Goal: Task Accomplishment & Management: Use online tool/utility

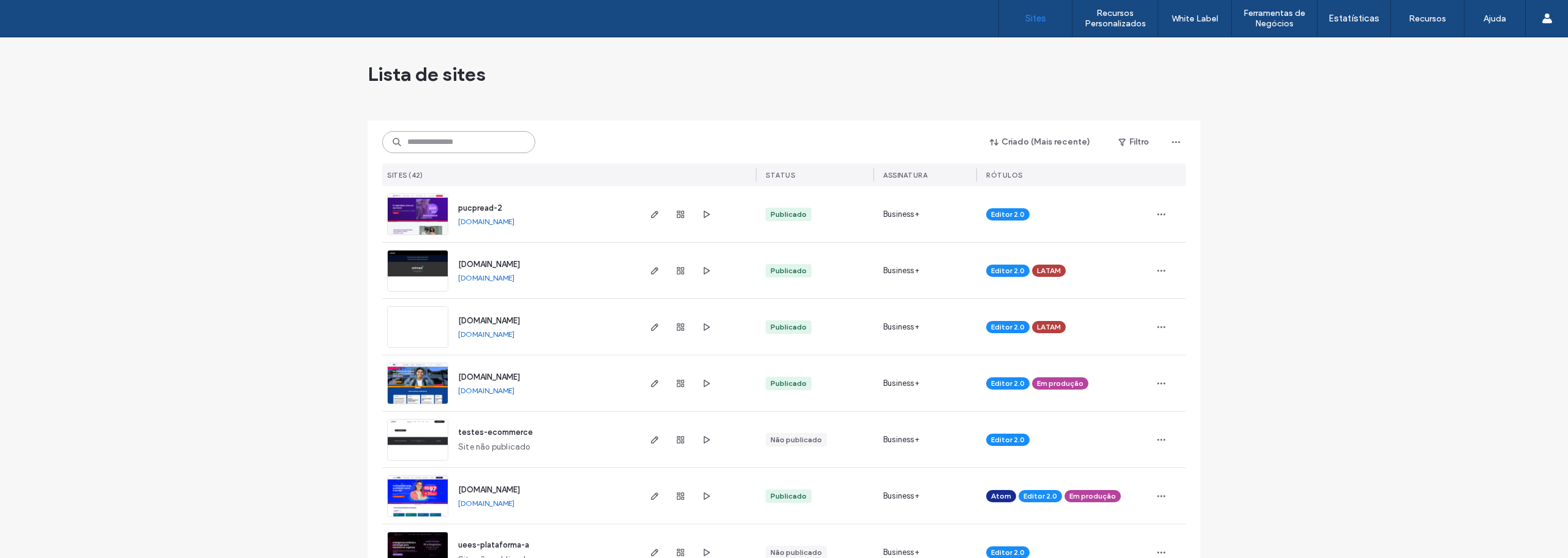
click at [415, 149] on input at bounding box center [458, 142] width 153 height 22
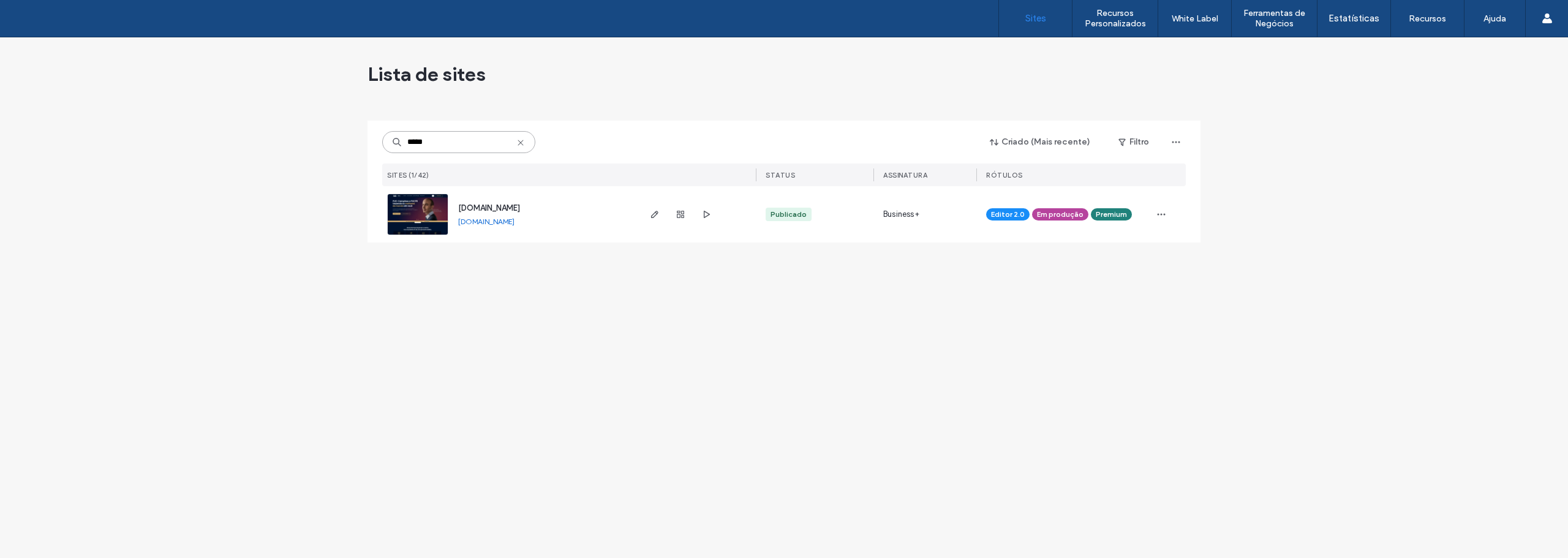
type input "*****"
click at [424, 216] on img at bounding box center [418, 236] width 60 height 83
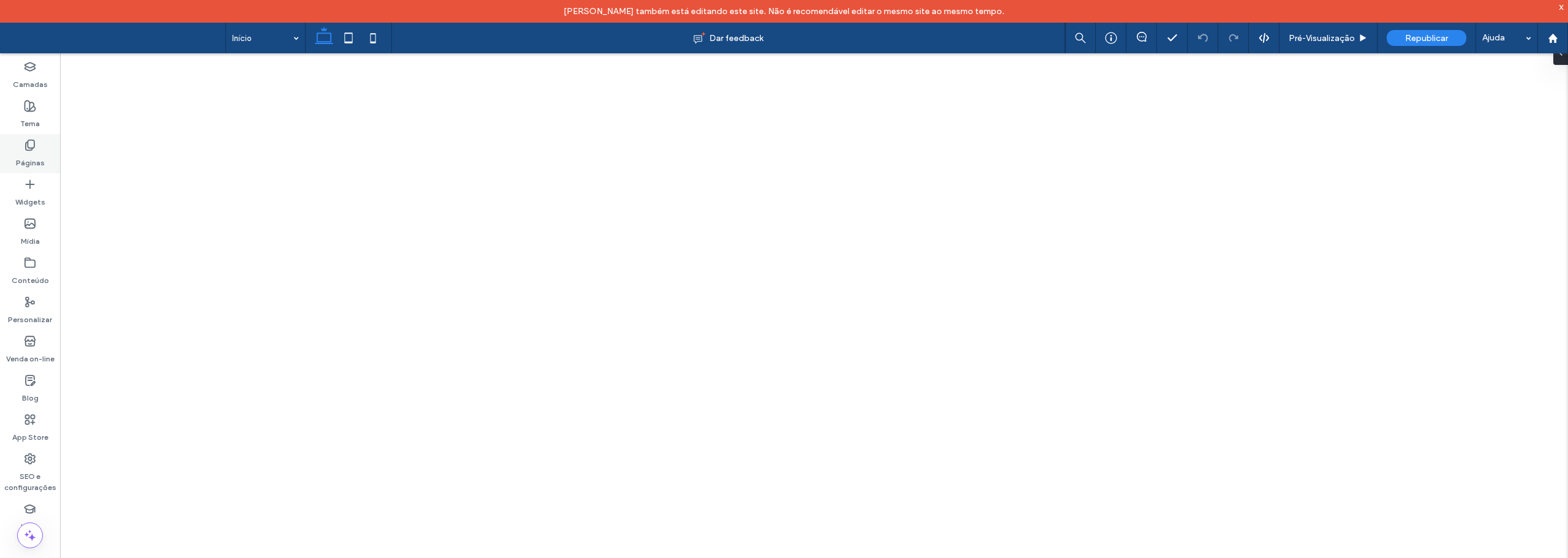
click at [37, 148] on div "Páginas" at bounding box center [30, 154] width 60 height 39
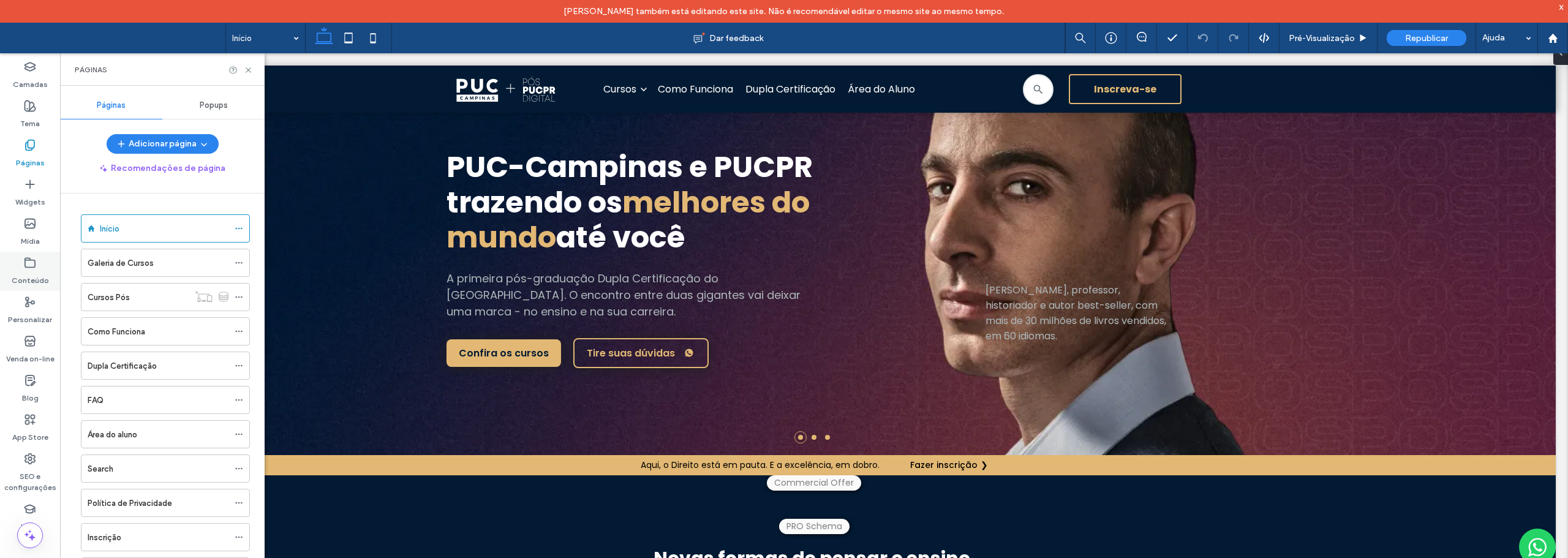
click at [30, 264] on icon at bounding box center [30, 262] width 12 height 12
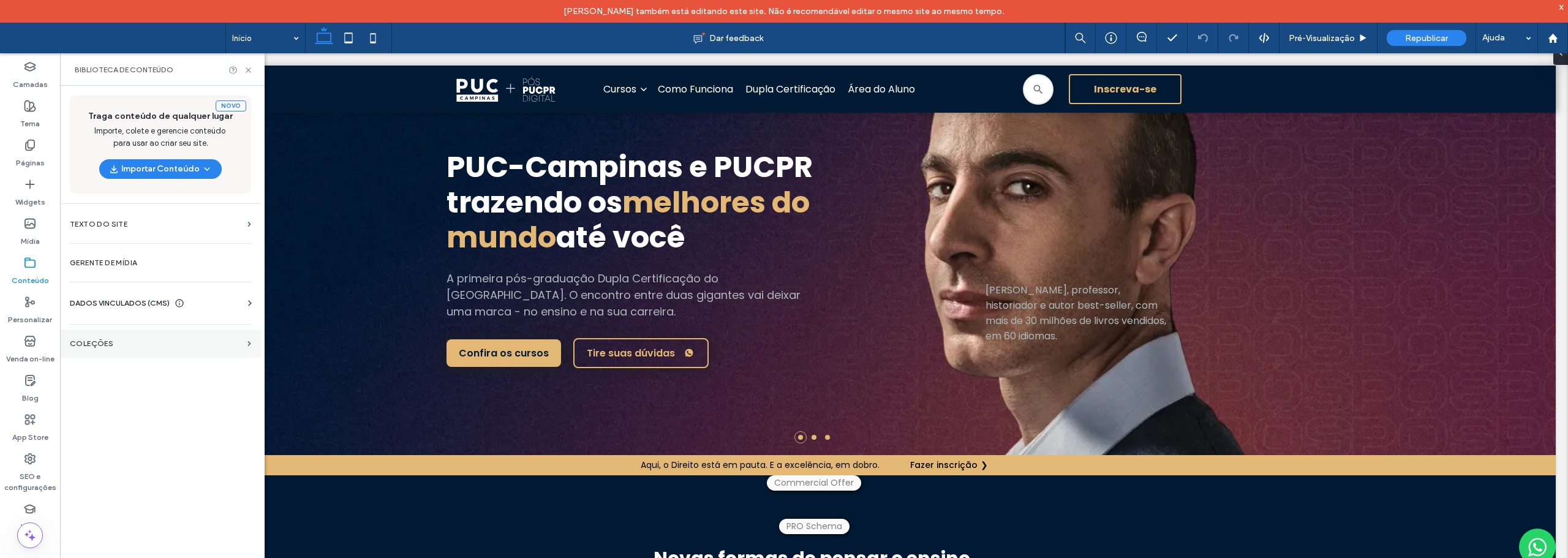
click at [96, 342] on label "COLEÇÕES" at bounding box center [156, 343] width 173 height 9
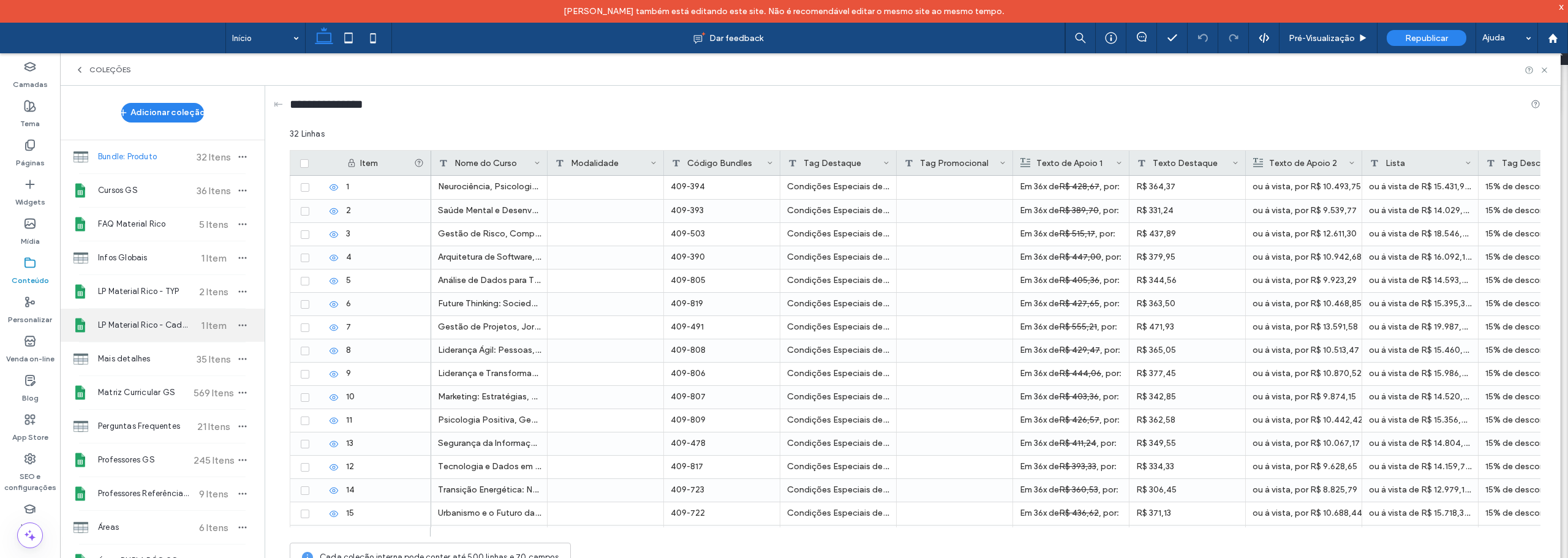
click at [152, 327] on span "LP Material Rico - Cadastro" at bounding box center [143, 325] width 91 height 12
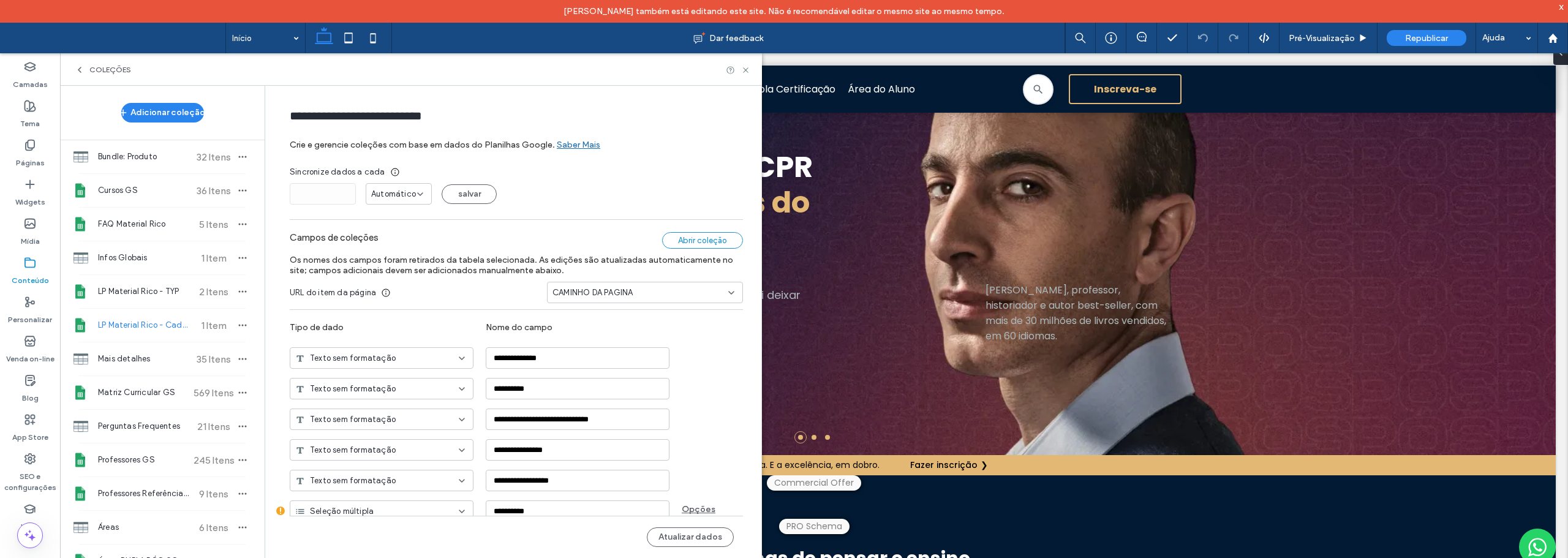
click at [710, 239] on div "Abrir coleção" at bounding box center [702, 241] width 81 height 17
click at [141, 235] on div "FAQ Material Rico 5 Itens" at bounding box center [163, 224] width 204 height 33
type input "**********"
click at [695, 241] on div "Abrir coleção" at bounding box center [702, 241] width 81 height 17
click at [95, 67] on span "COLEÇÕES" at bounding box center [110, 69] width 42 height 10
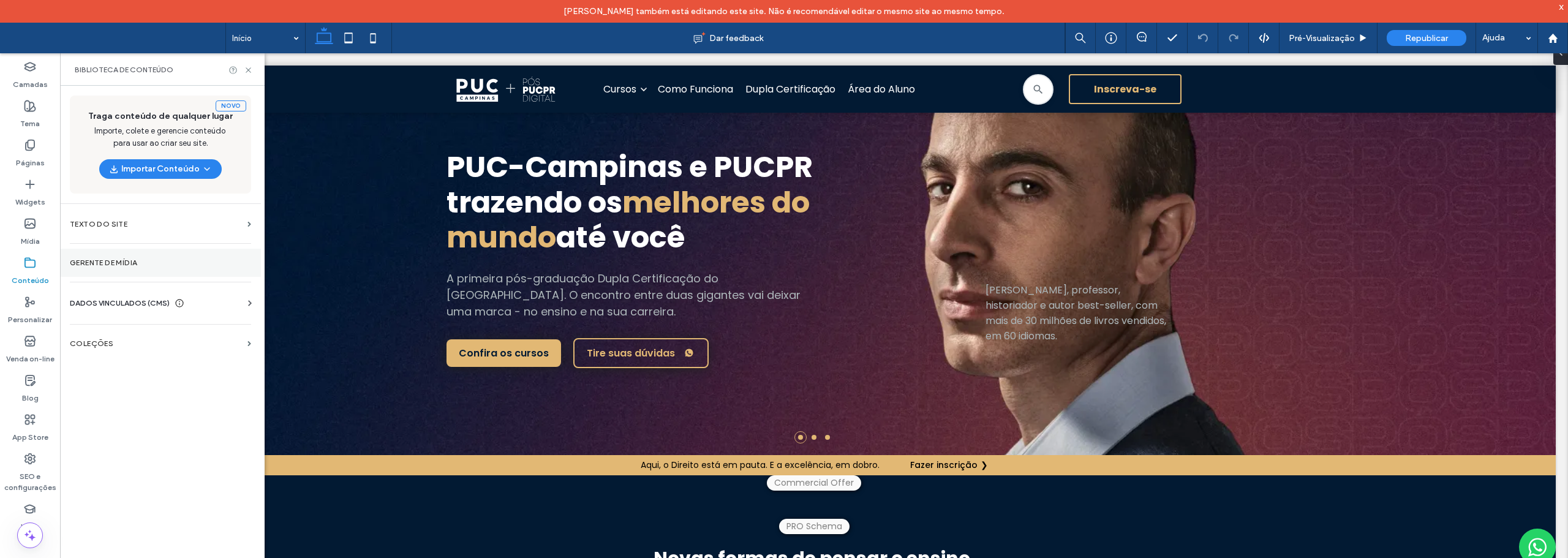
click at [108, 260] on label "Gerente de mídia" at bounding box center [161, 263] width 182 height 9
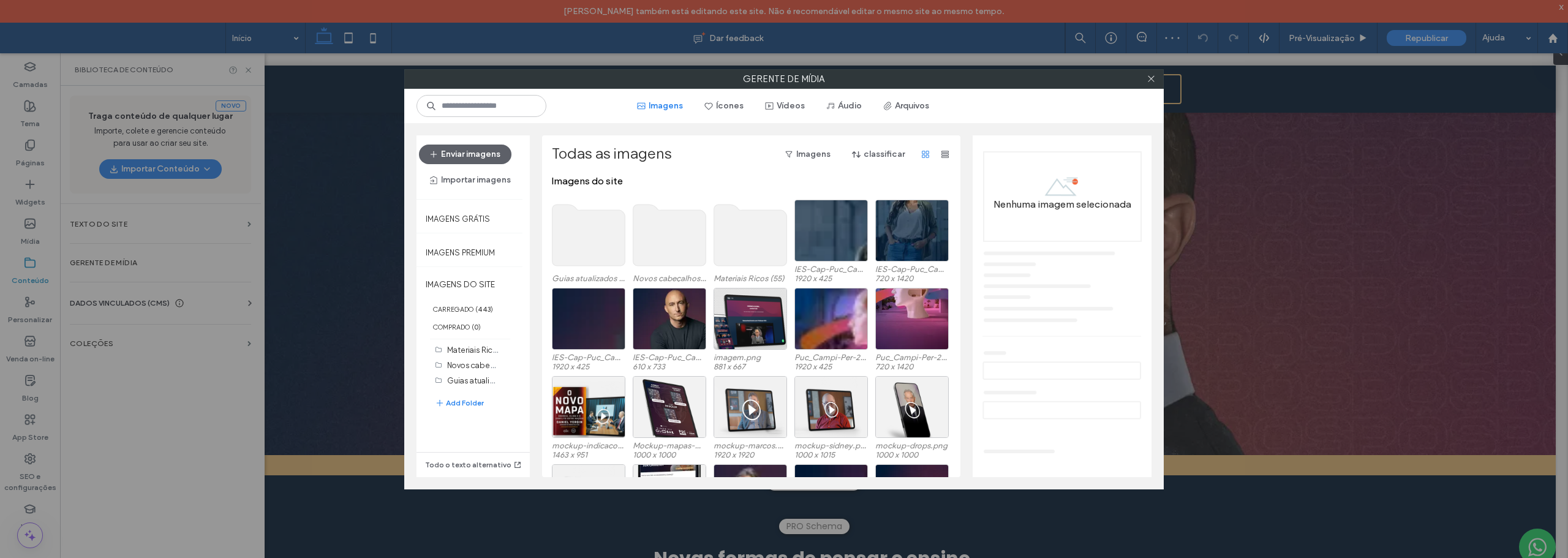
click at [749, 241] on use at bounding box center [750, 235] width 73 height 61
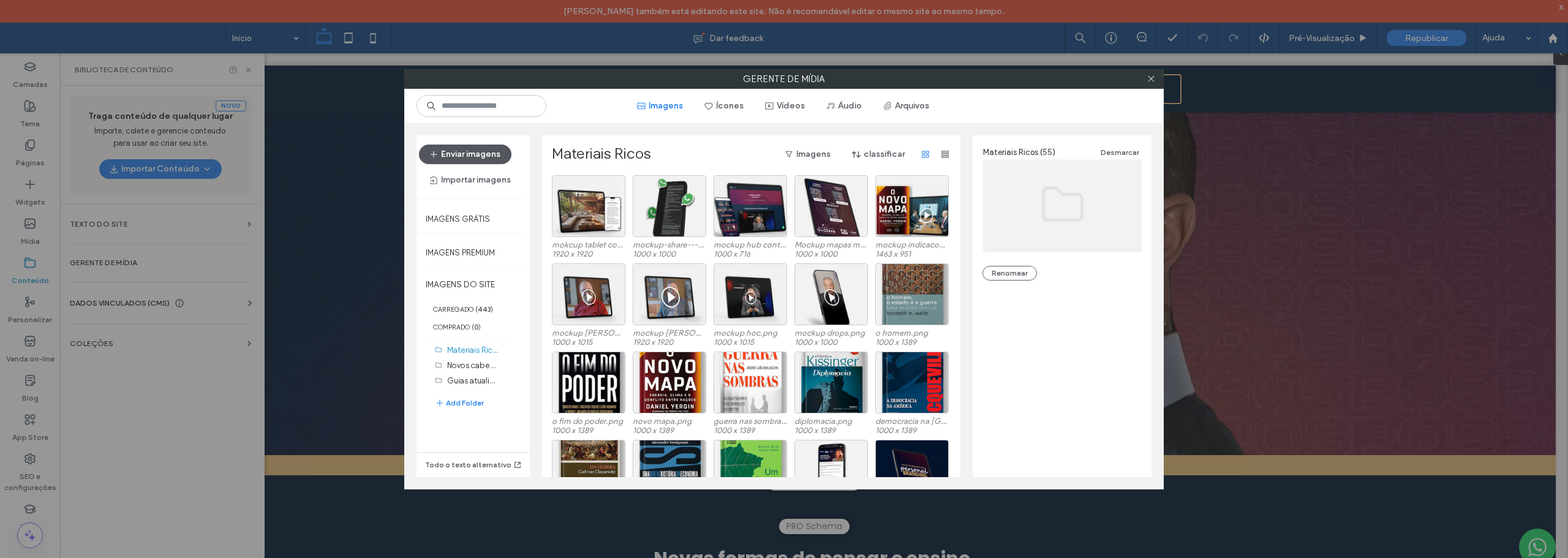
click at [493, 153] on button "Enviar imagens" at bounding box center [465, 154] width 93 height 20
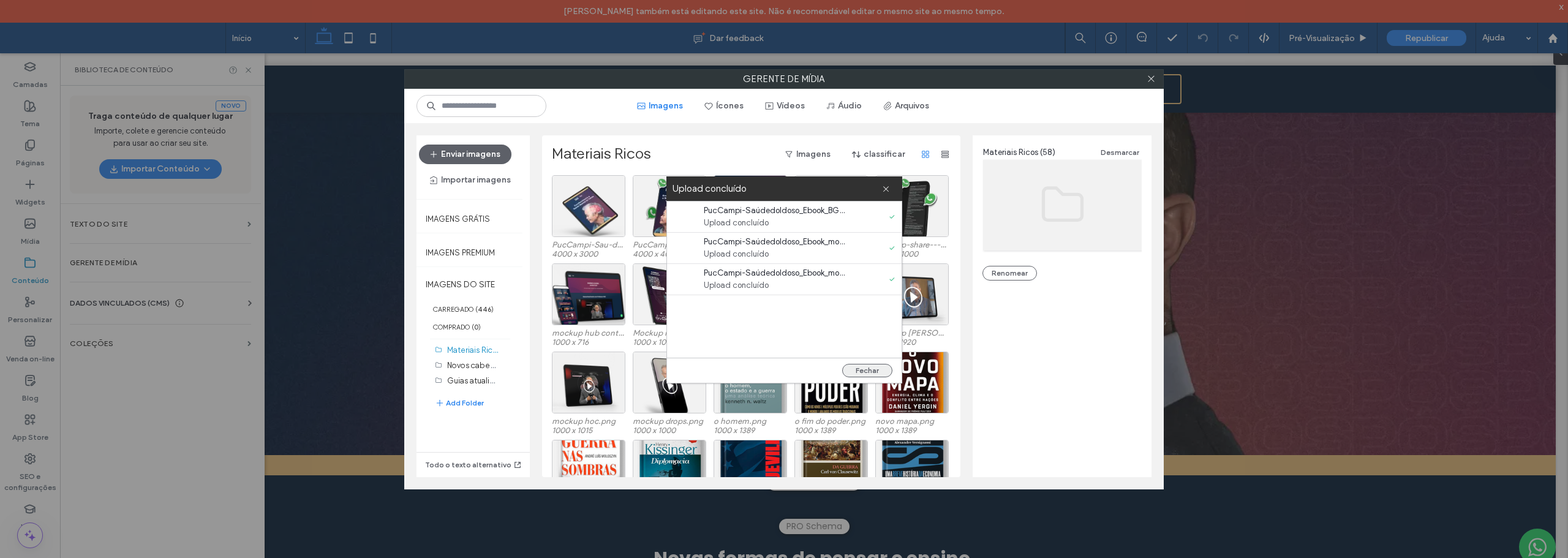
click at [869, 368] on button "Fechar" at bounding box center [867, 370] width 50 height 13
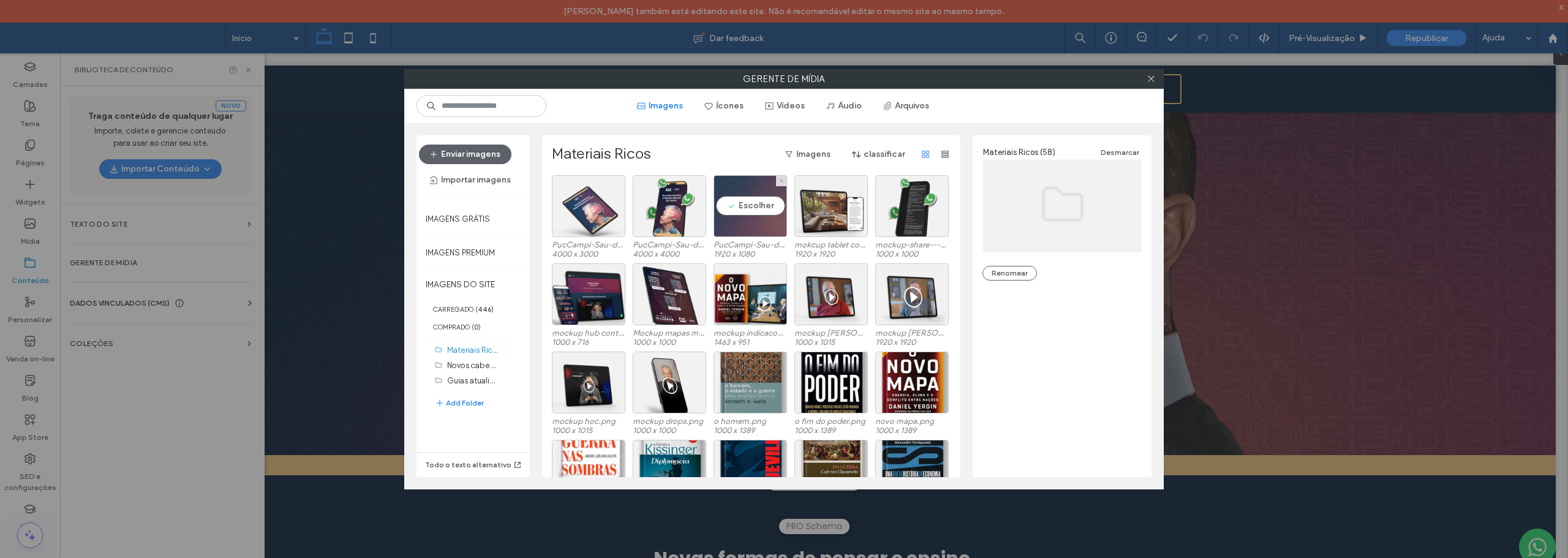
click at [734, 215] on div "Escolher" at bounding box center [750, 206] width 74 height 62
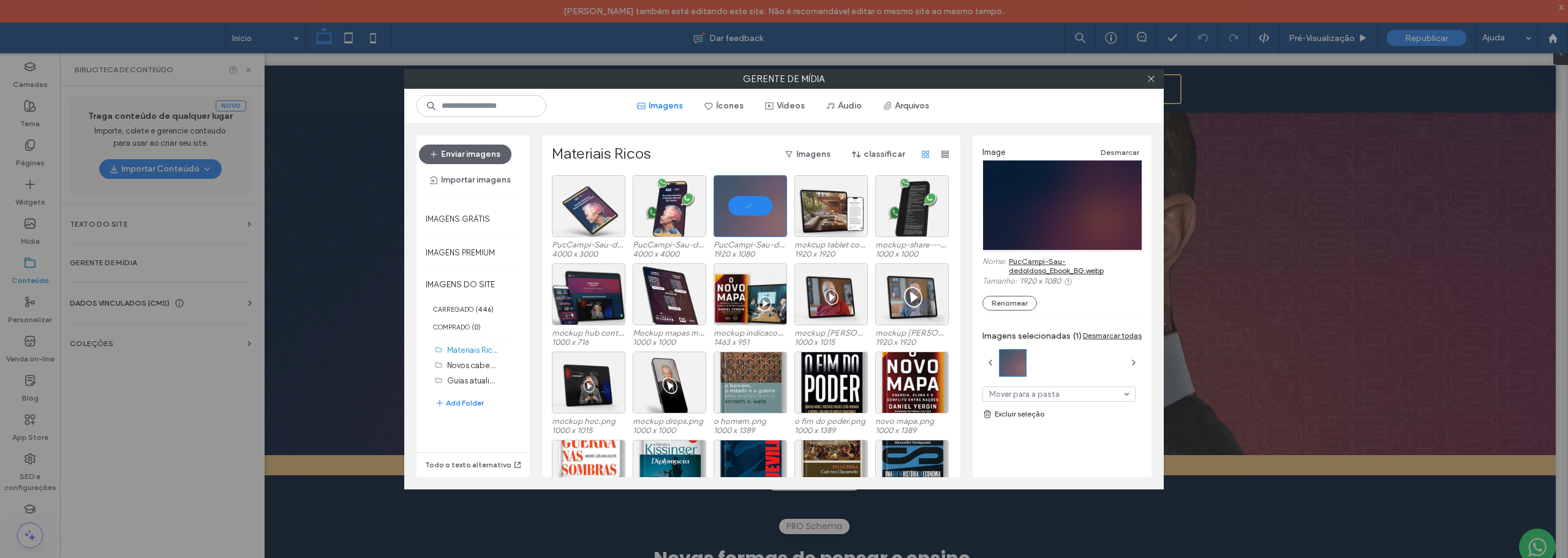
click at [1021, 259] on link "PucCampi-Sau-dedoIdoso_Ebook_BG.webp" at bounding box center [1075, 265] width 133 height 18
click at [666, 204] on div "Escolher" at bounding box center [670, 206] width 74 height 62
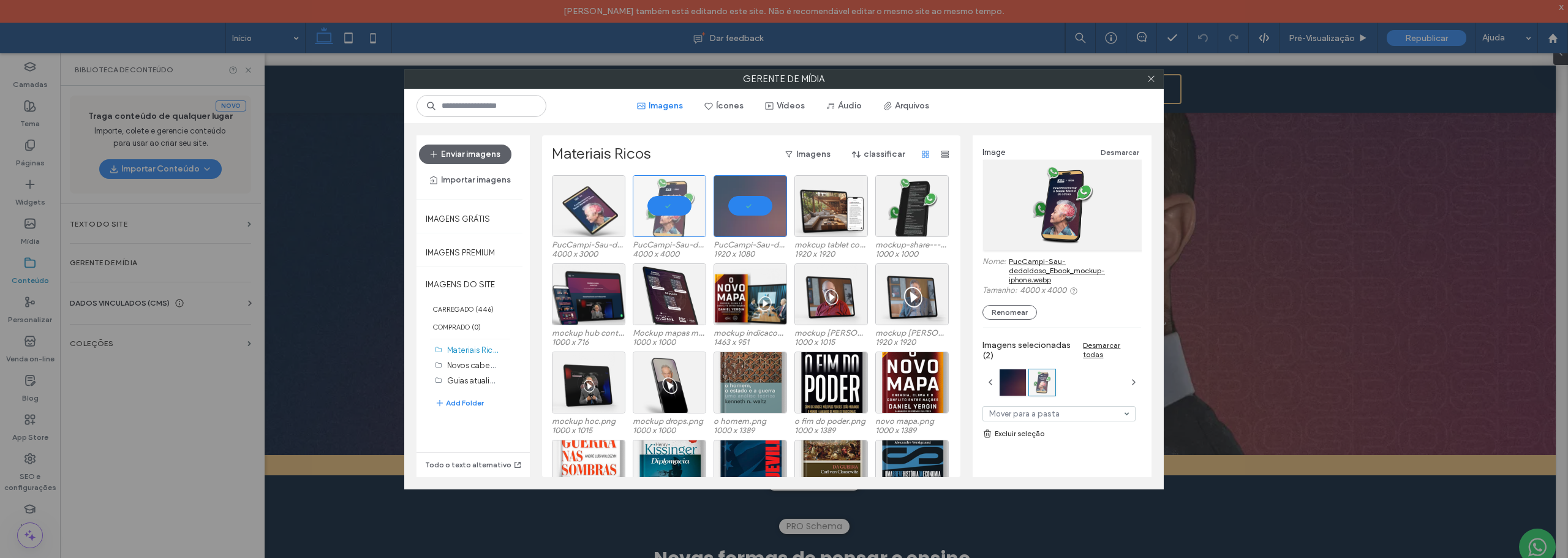
click at [1039, 263] on link "PucCampi-Sau-dedoIdoso_Ebook_mockup-iphone.webp" at bounding box center [1075, 270] width 133 height 27
click at [581, 197] on div "Escolher" at bounding box center [588, 206] width 74 height 62
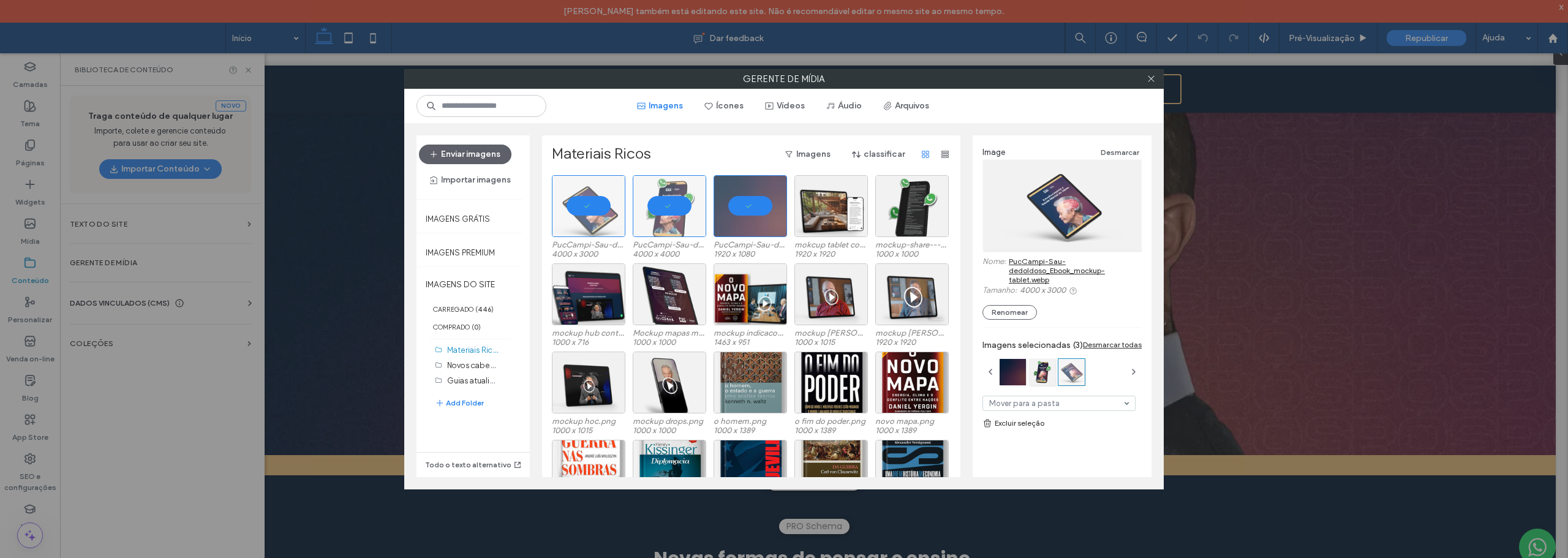
click at [1039, 261] on link "PucCampi-Sau-dedoIdoso_Ebook_mockup-tablet.webp" at bounding box center [1075, 270] width 133 height 27
click at [1152, 76] on icon at bounding box center [1151, 79] width 9 height 9
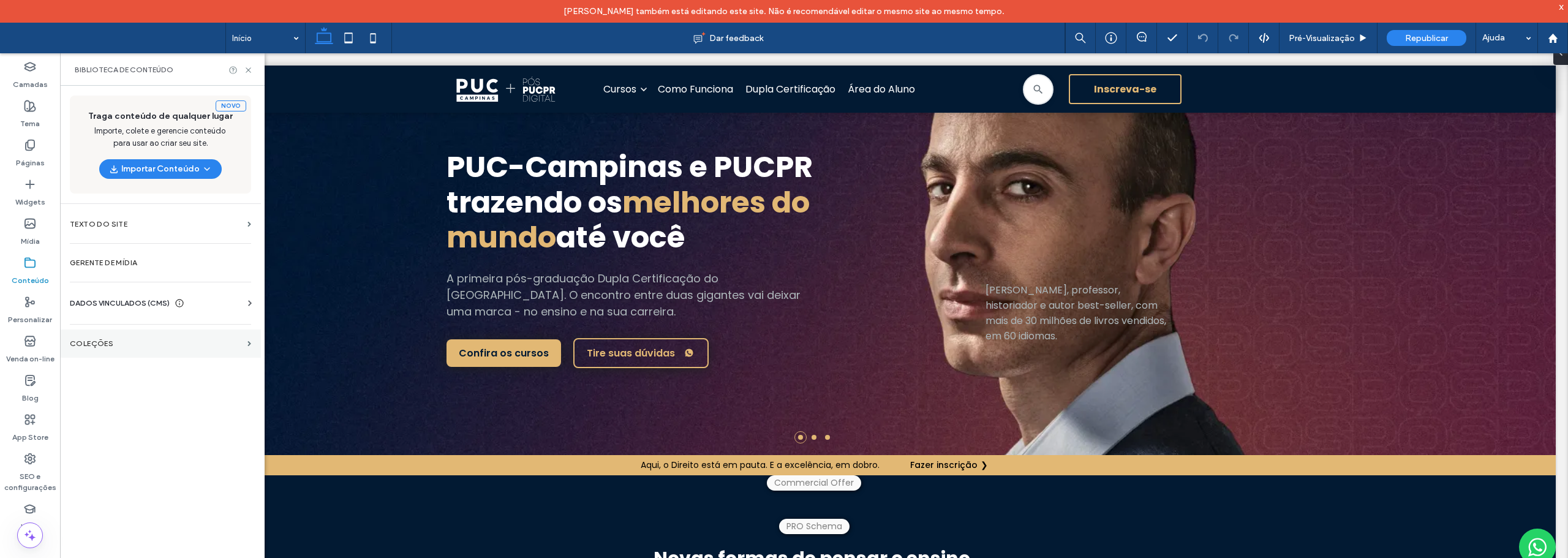
click at [127, 341] on label "COLEÇÕES" at bounding box center [156, 343] width 173 height 9
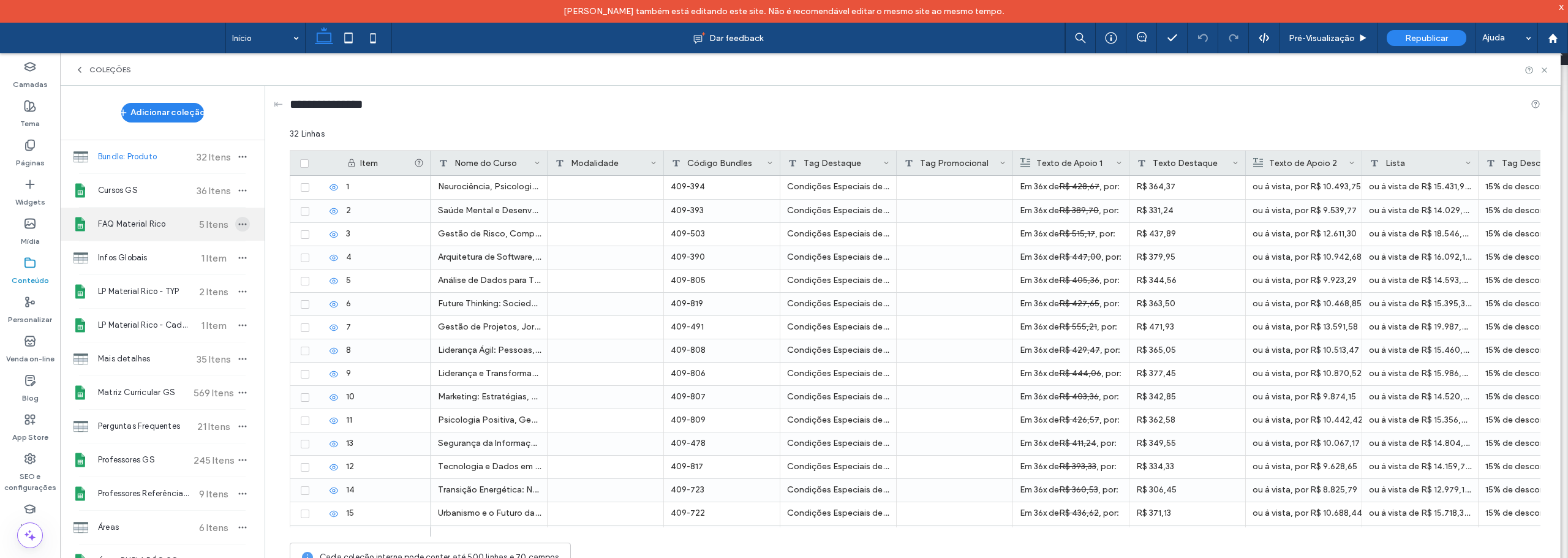
click at [237, 220] on icon "button" at bounding box center [242, 223] width 10 height 10
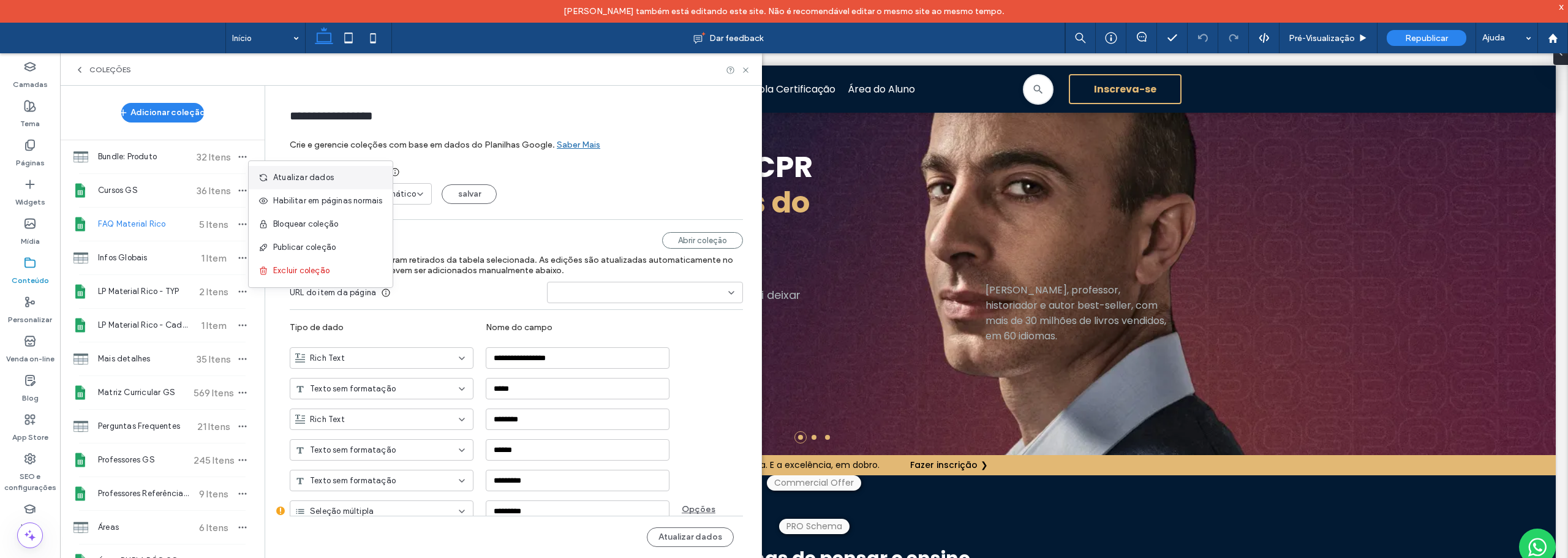
click at [303, 176] on span "Atualizar dados" at bounding box center [303, 177] width 61 height 12
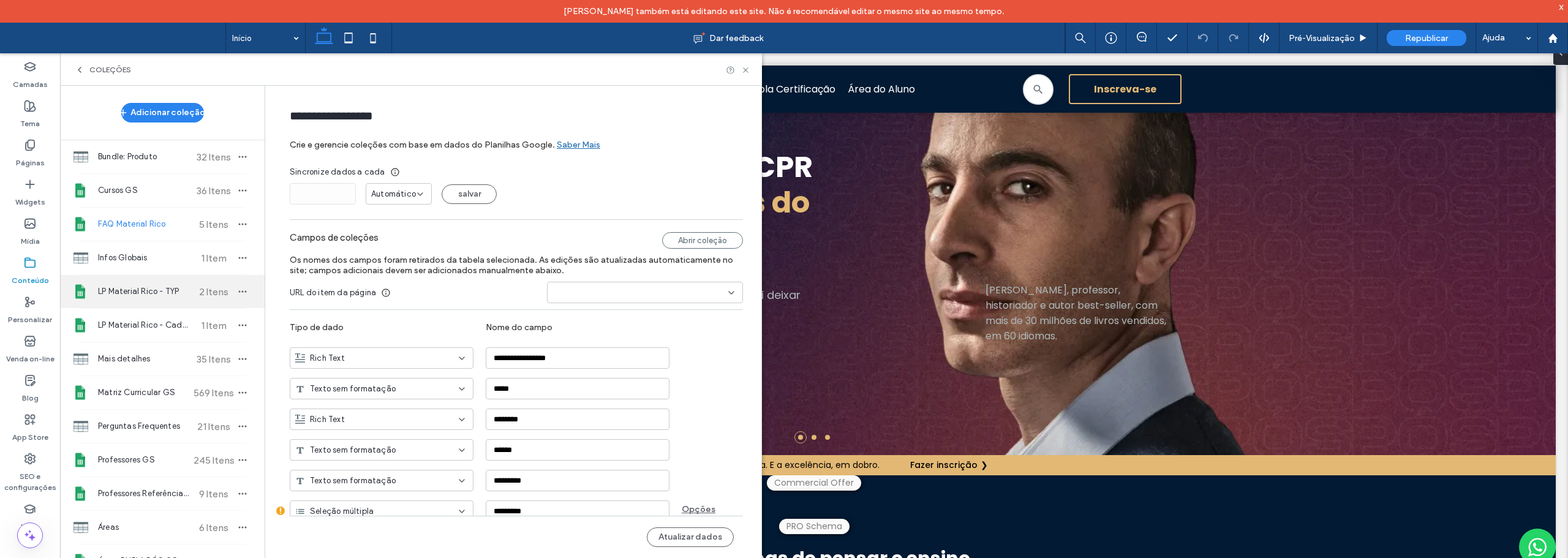
click at [158, 278] on div "LP Material Rico - TYP 2 Itens" at bounding box center [163, 291] width 204 height 33
type input "**********"
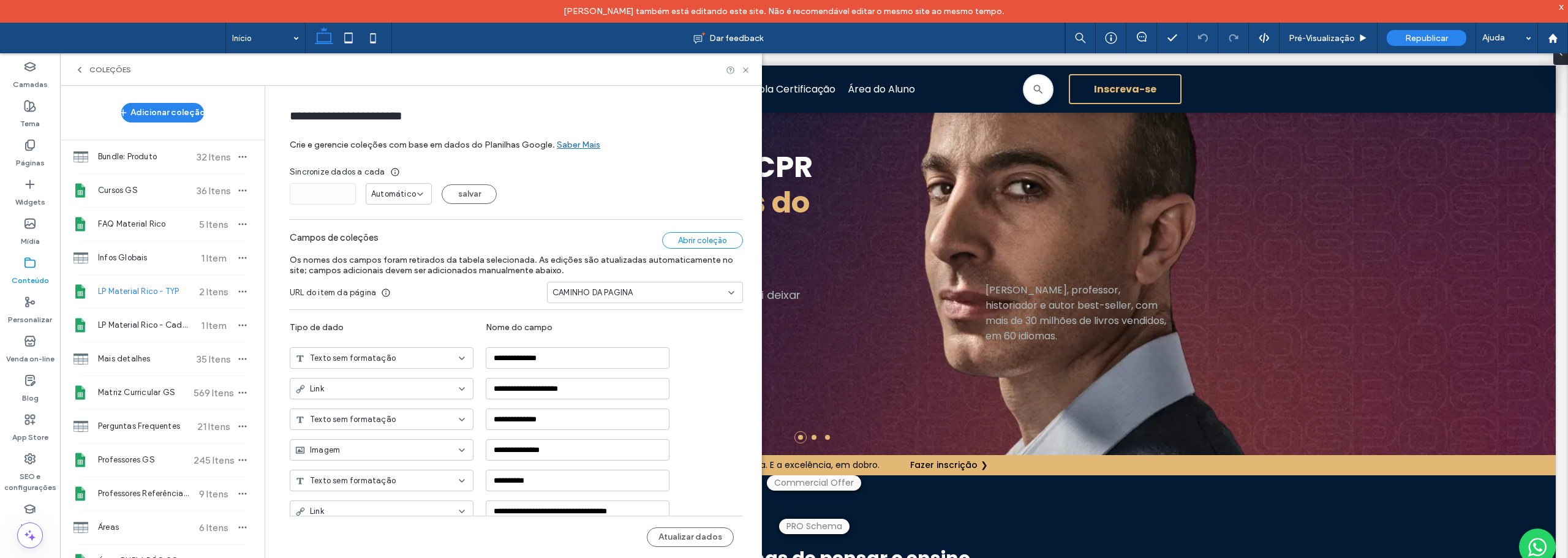
click at [705, 242] on div "Abrir coleção" at bounding box center [702, 241] width 81 height 17
click at [695, 540] on button "Atualizar dados" at bounding box center [690, 537] width 87 height 20
click at [38, 145] on div "Páginas" at bounding box center [30, 154] width 60 height 39
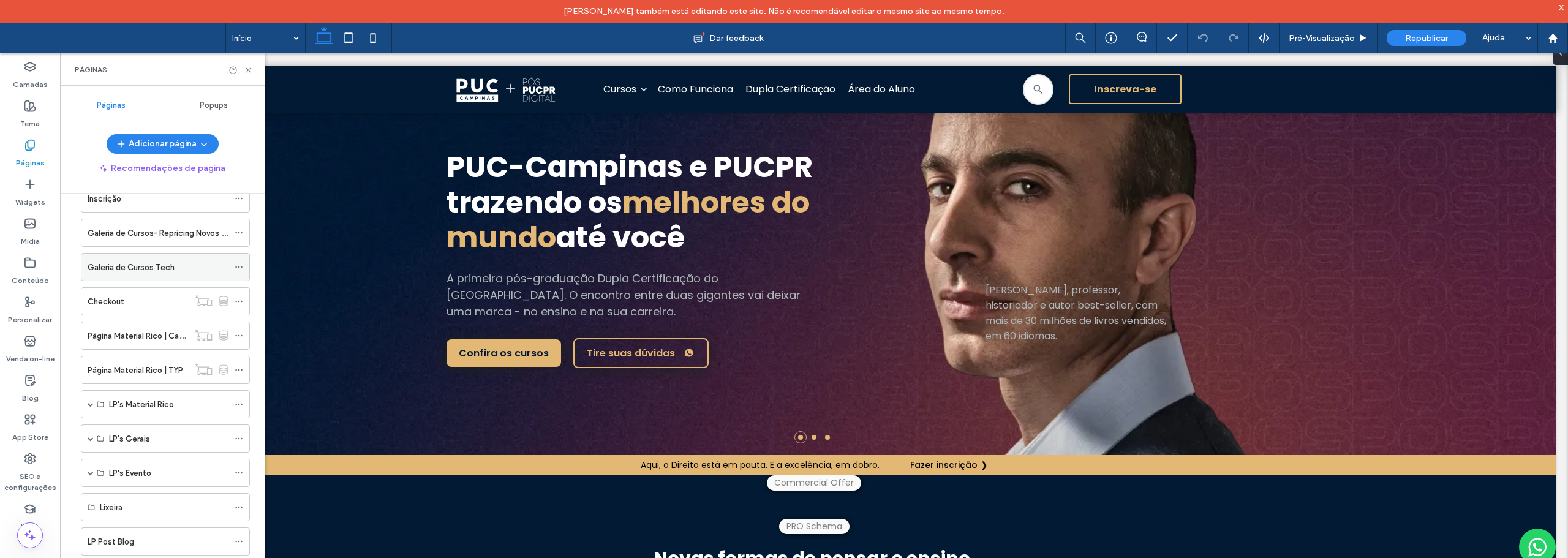
scroll to position [368, 0]
click at [236, 338] on icon at bounding box center [239, 342] width 9 height 9
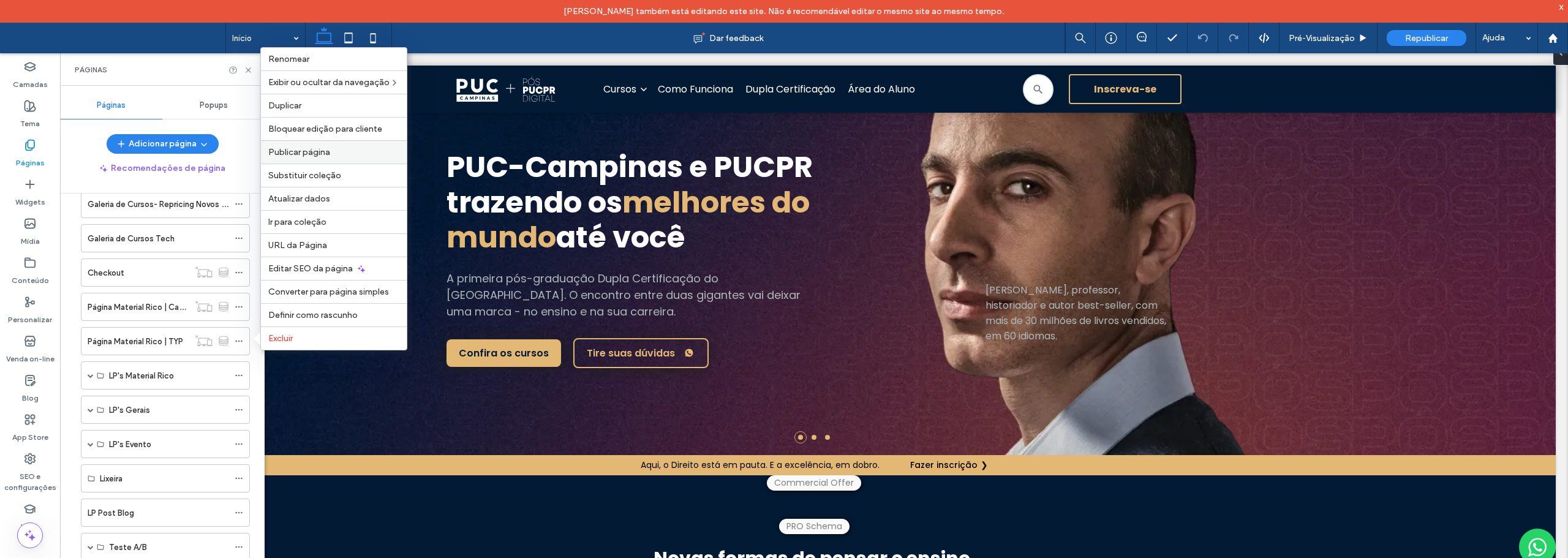
click at [291, 143] on div "Publicar página" at bounding box center [334, 152] width 146 height 23
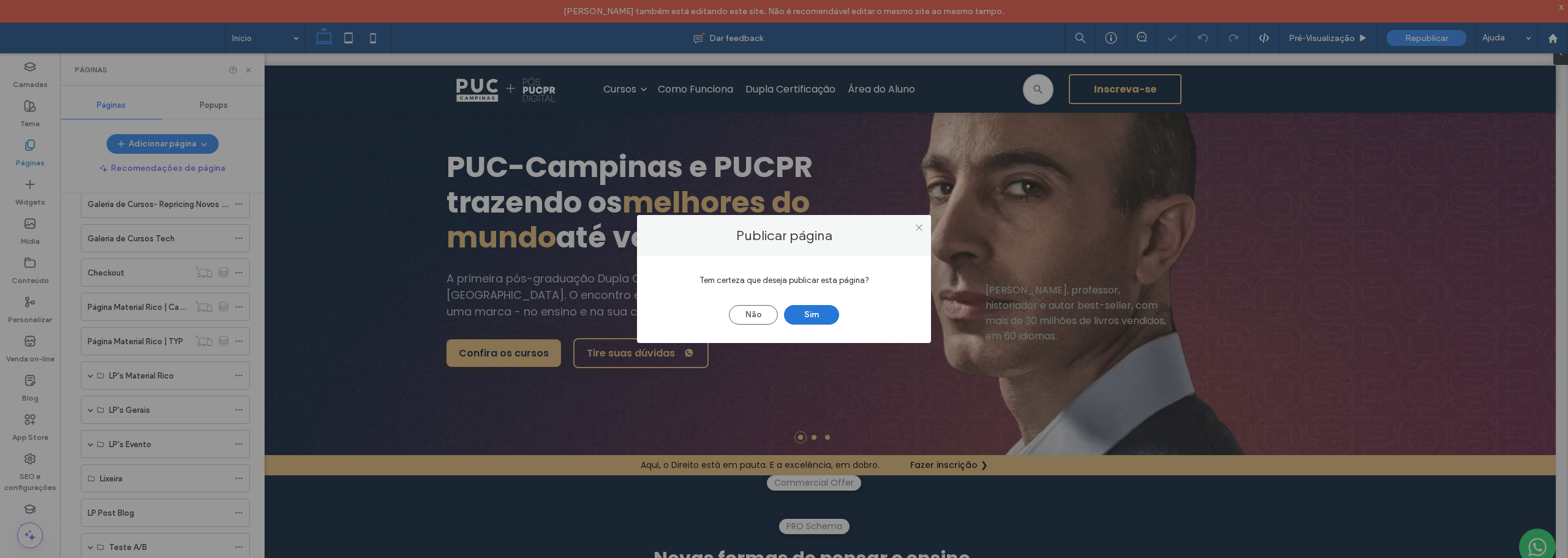
click at [807, 316] on button "Sim" at bounding box center [811, 314] width 55 height 20
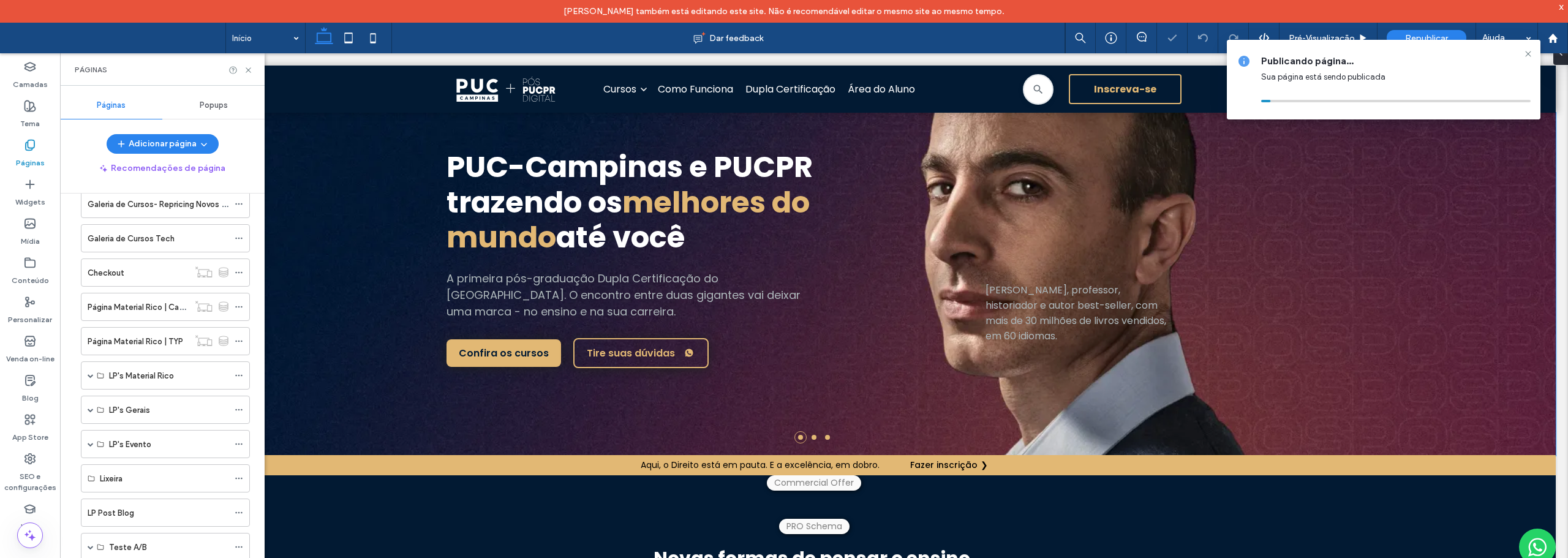
scroll to position [0, 0]
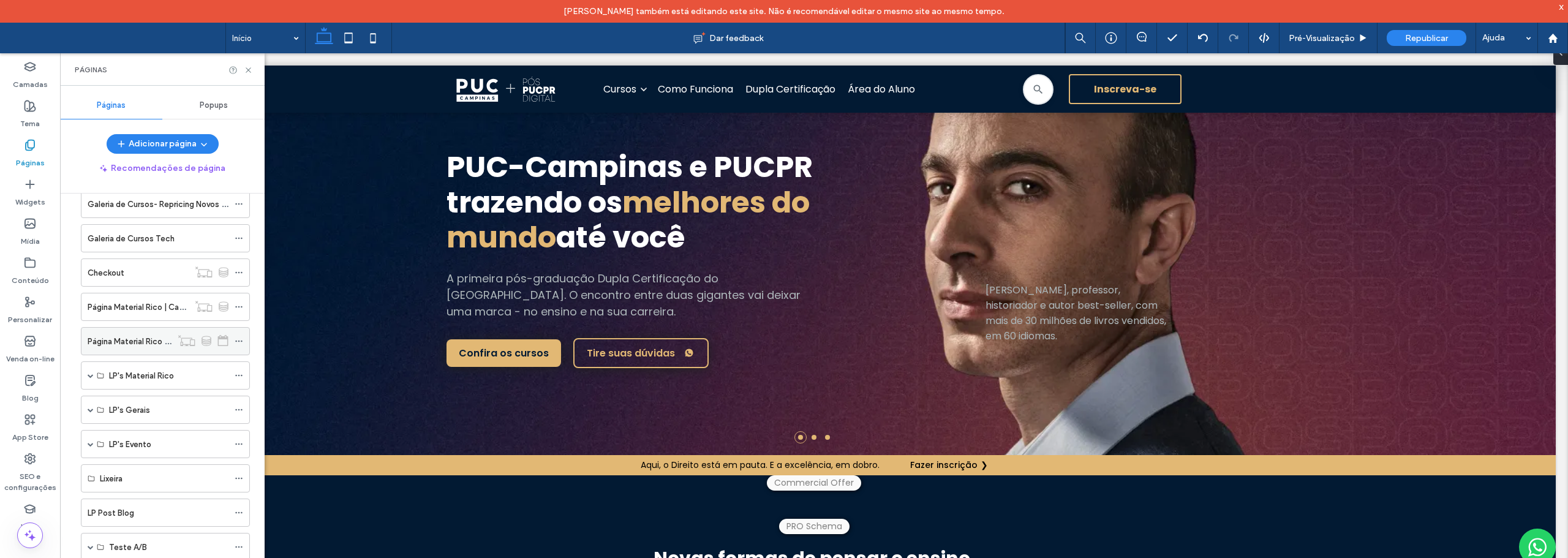
click at [237, 338] on icon at bounding box center [239, 342] width 9 height 9
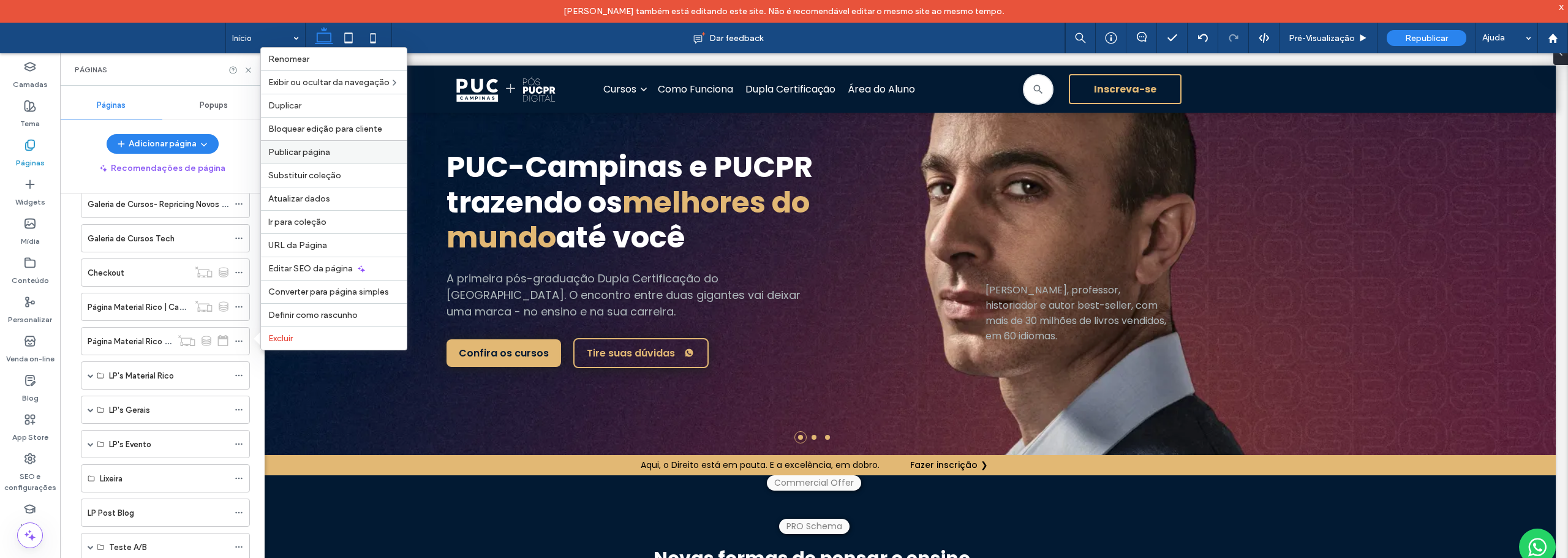
click at [287, 145] on div "Publicar página" at bounding box center [334, 152] width 146 height 23
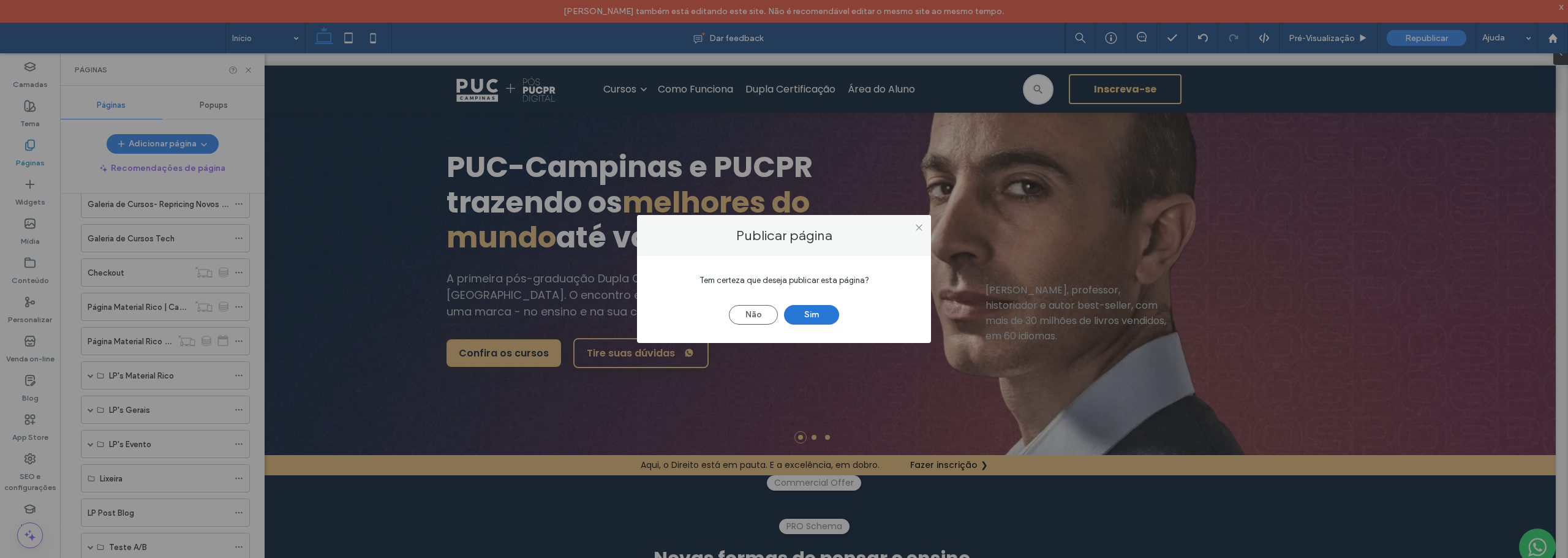
click at [809, 308] on button "Sim" at bounding box center [811, 314] width 55 height 20
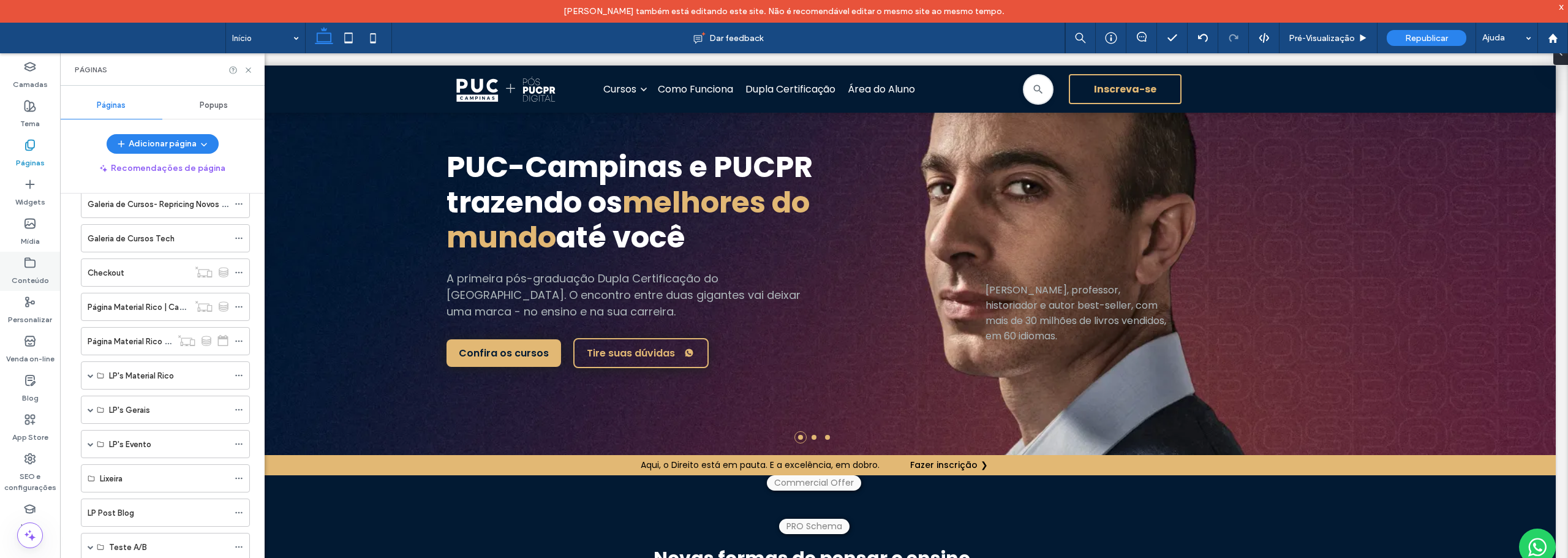
click at [23, 253] on div "Conteúdo" at bounding box center [30, 272] width 60 height 39
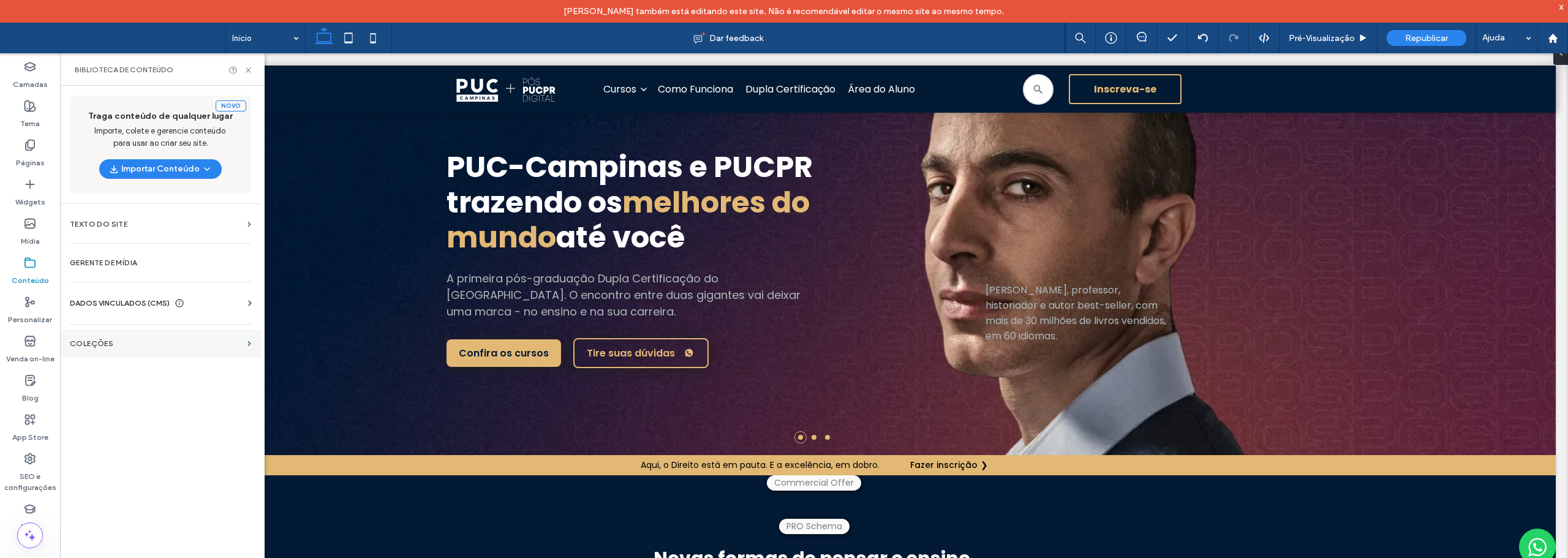
click at [104, 339] on section "COLEÇÕES" at bounding box center [161, 343] width 201 height 28
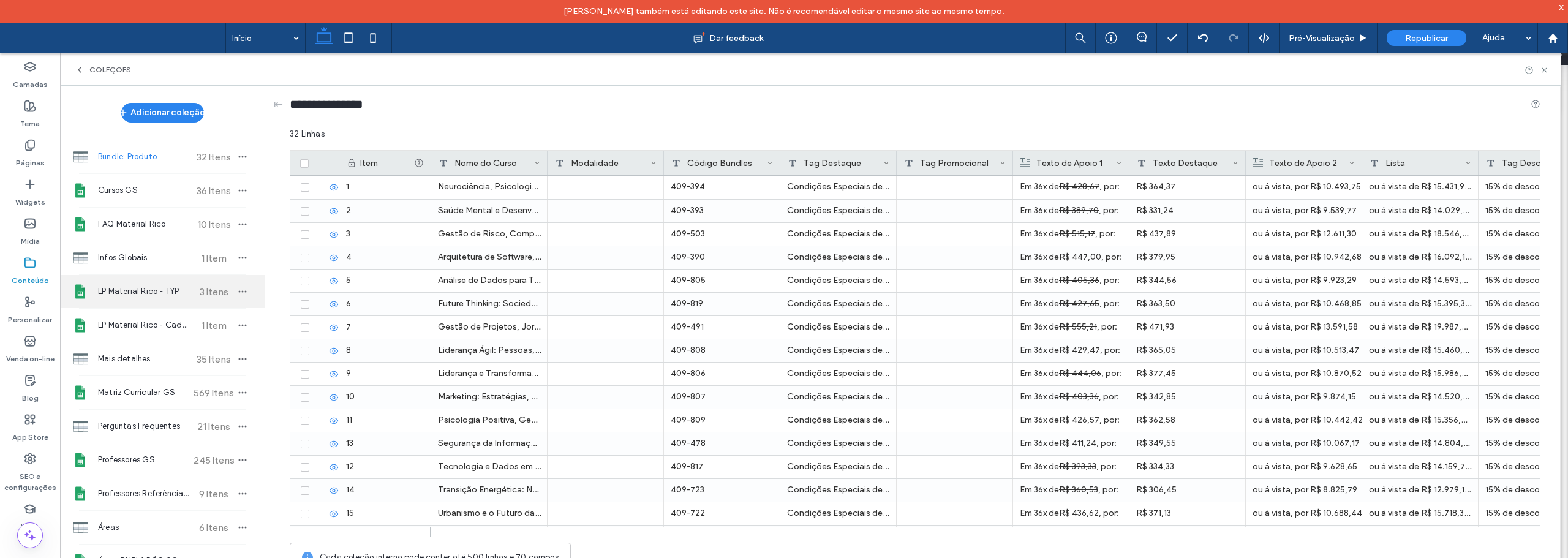
click at [170, 279] on div "LP Material Rico - TYP 3 Itens" at bounding box center [163, 291] width 204 height 33
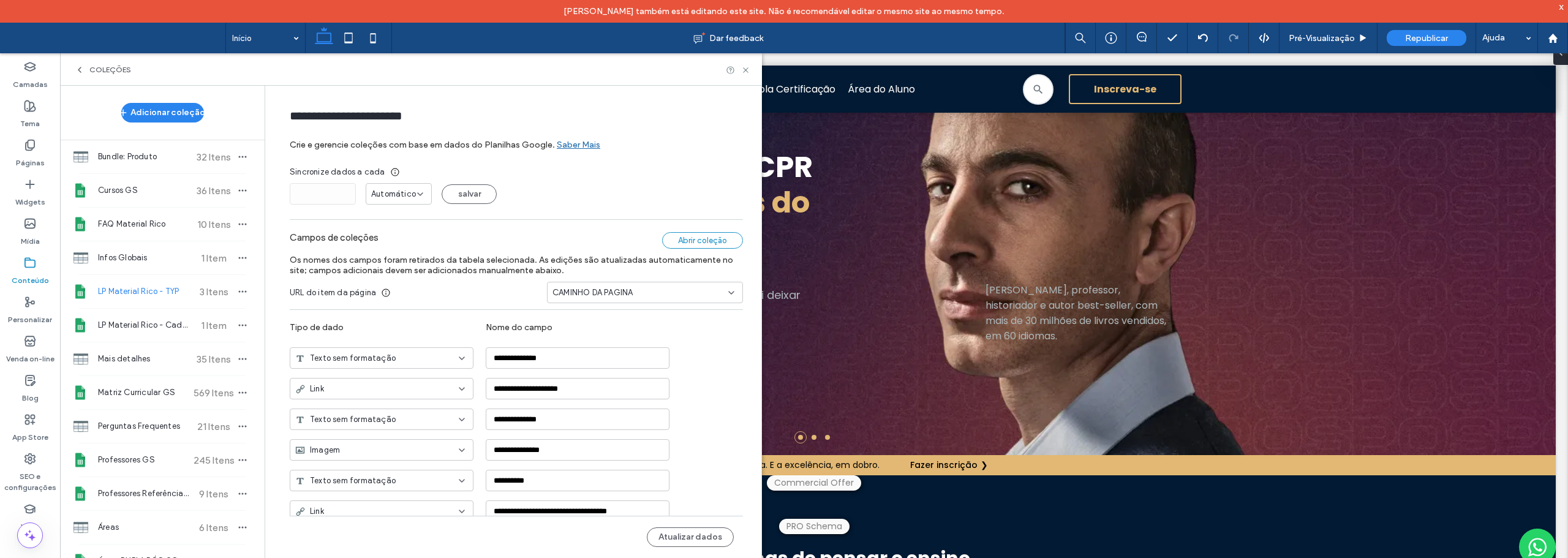
click at [684, 239] on div "Abrir coleção" at bounding box center [702, 241] width 81 height 17
click at [685, 537] on button "Atualizar dados" at bounding box center [690, 537] width 87 height 20
click at [148, 322] on span "LP Material Rico - Cadastro" at bounding box center [143, 325] width 91 height 12
type input "**********"
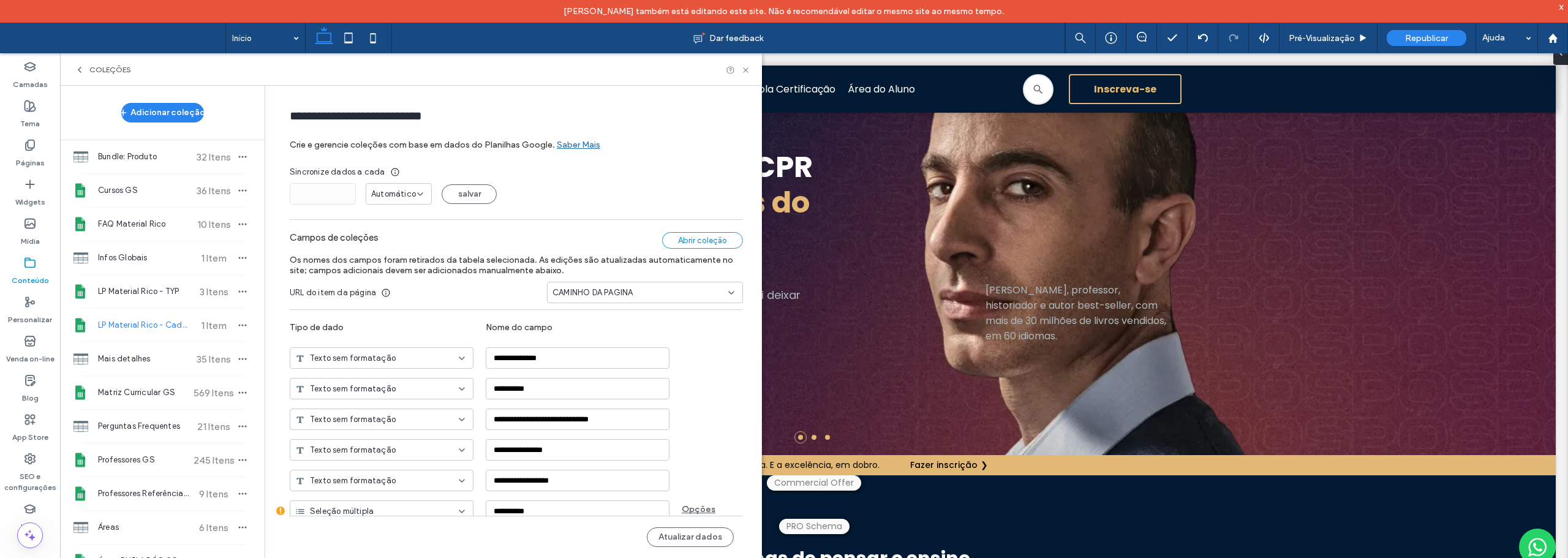
click at [694, 236] on div "Abrir coleção" at bounding box center [702, 241] width 81 height 17
click at [702, 538] on button "Atualizar dados" at bounding box center [690, 537] width 87 height 20
click at [29, 146] on icon at bounding box center [30, 145] width 12 height 12
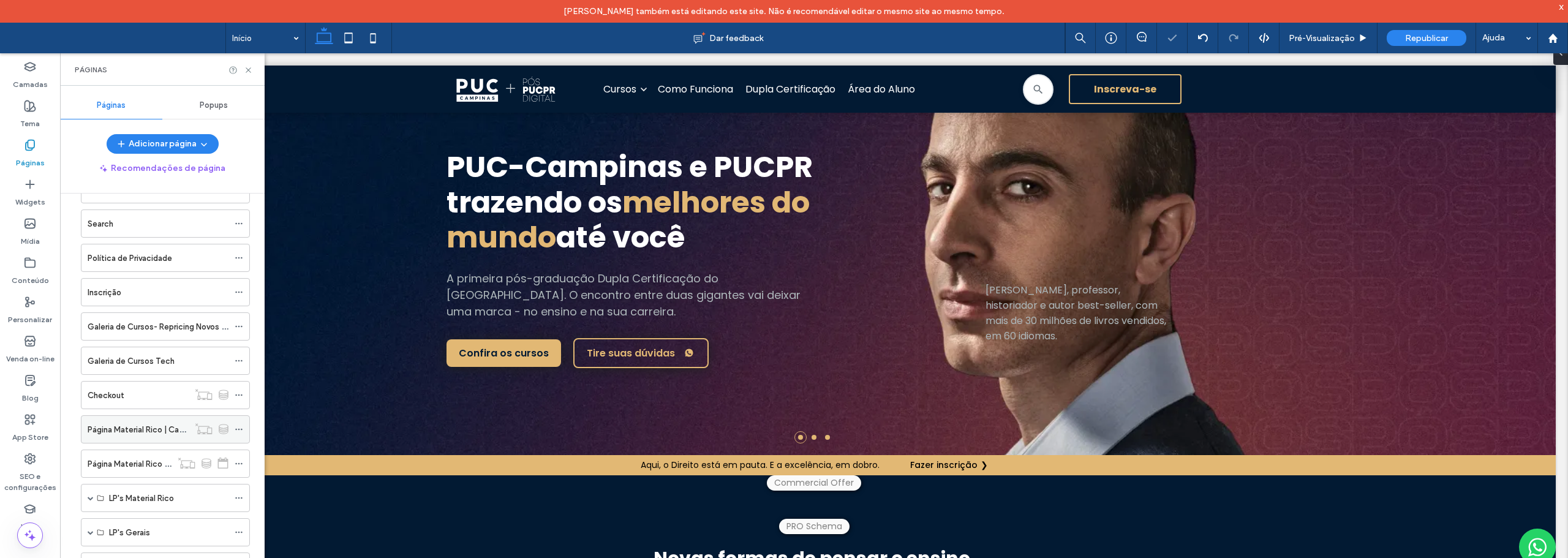
scroll to position [306, 0]
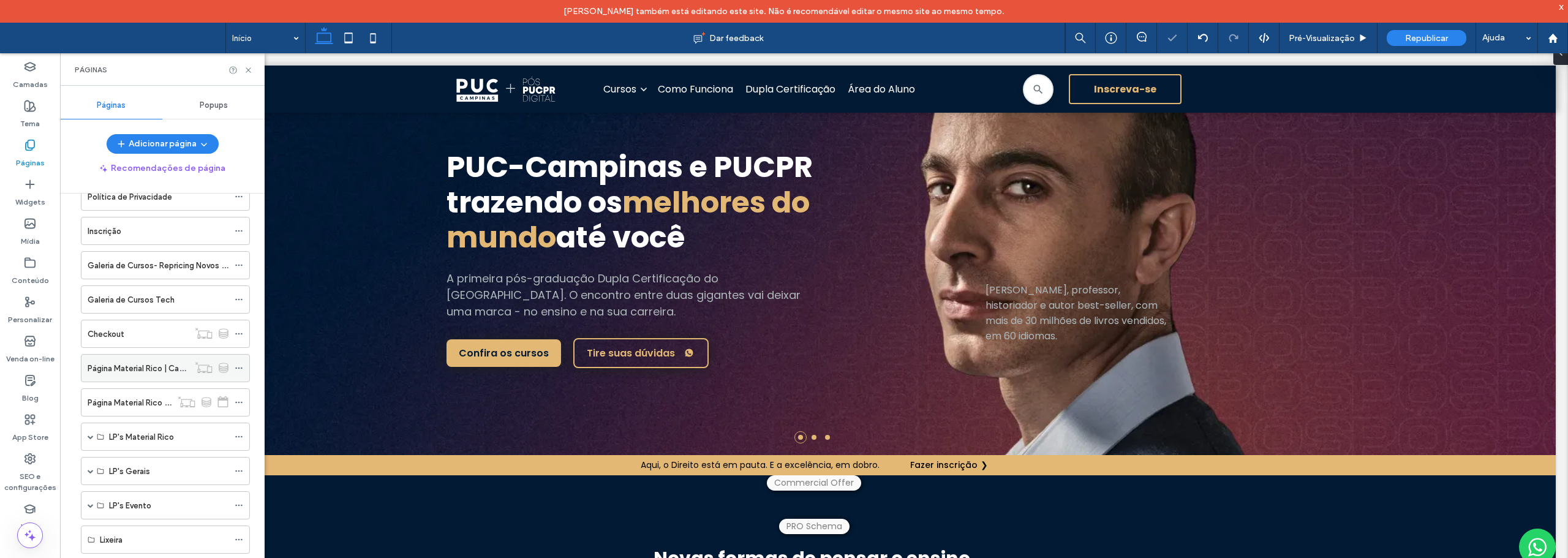
click at [237, 366] on icon at bounding box center [239, 368] width 9 height 9
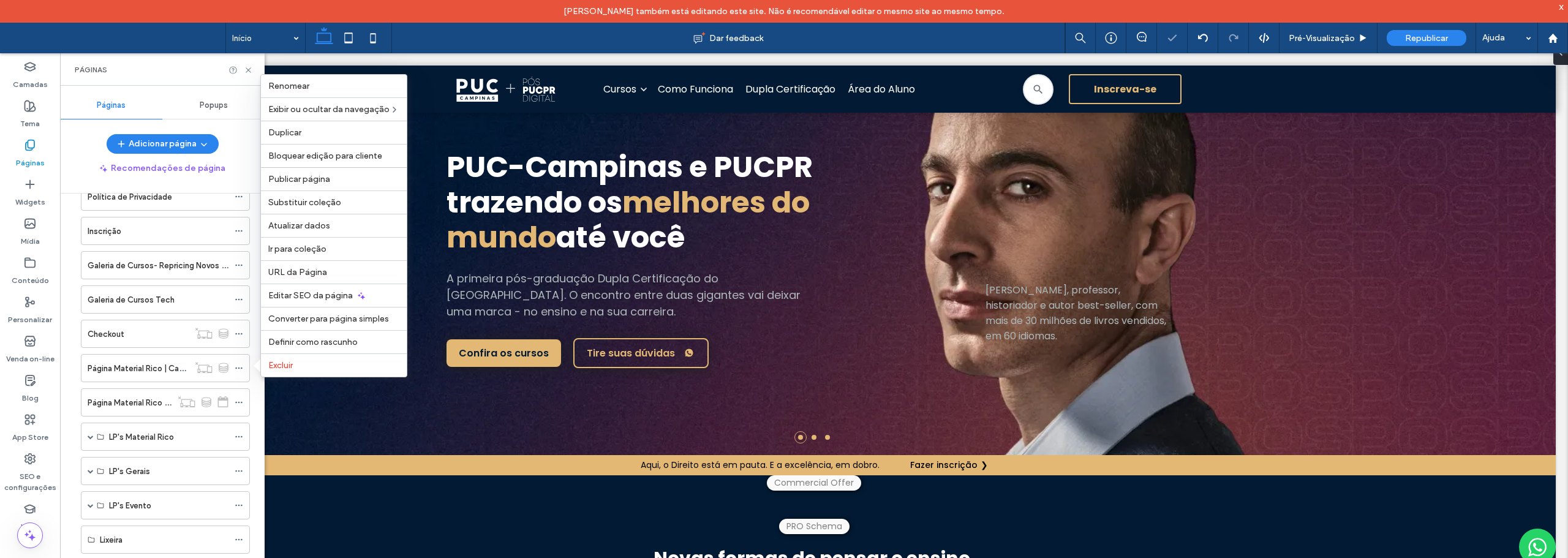
scroll to position [0, 0]
click at [309, 173] on div "Publicar página" at bounding box center [334, 178] width 146 height 23
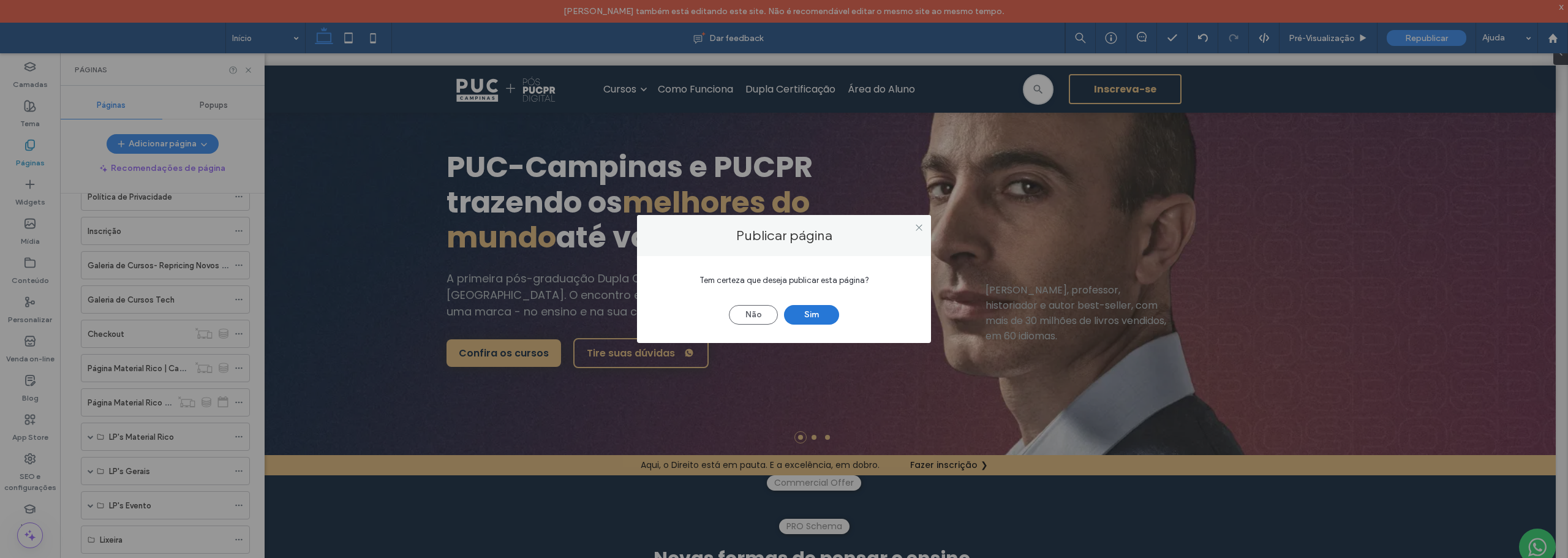
click at [807, 313] on button "Sim" at bounding box center [811, 314] width 55 height 20
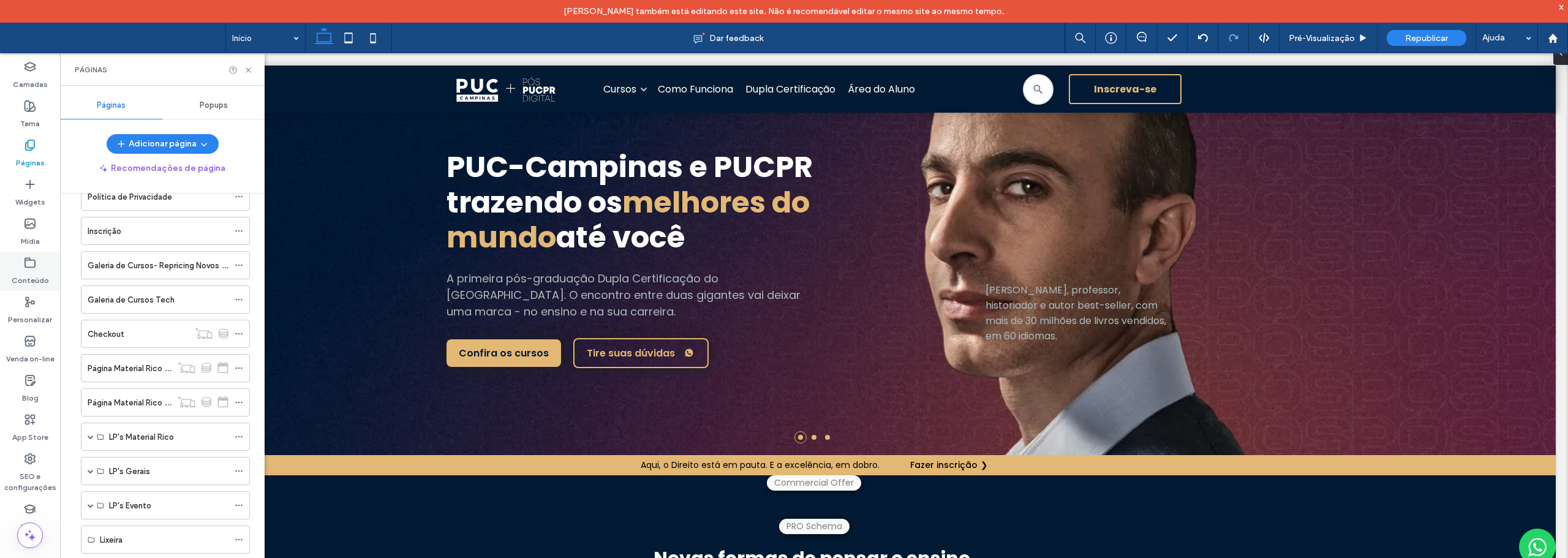
click at [37, 269] on div "Conteúdo" at bounding box center [30, 272] width 60 height 39
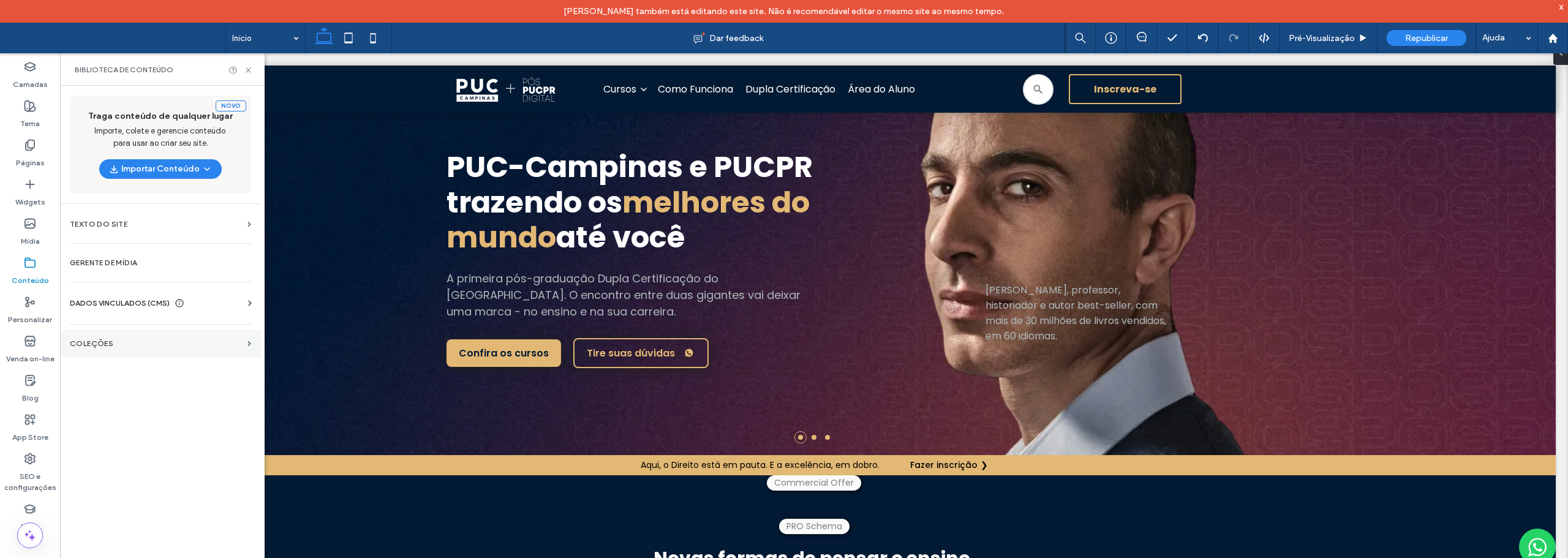
click at [89, 341] on label "COLEÇÕES" at bounding box center [156, 343] width 173 height 9
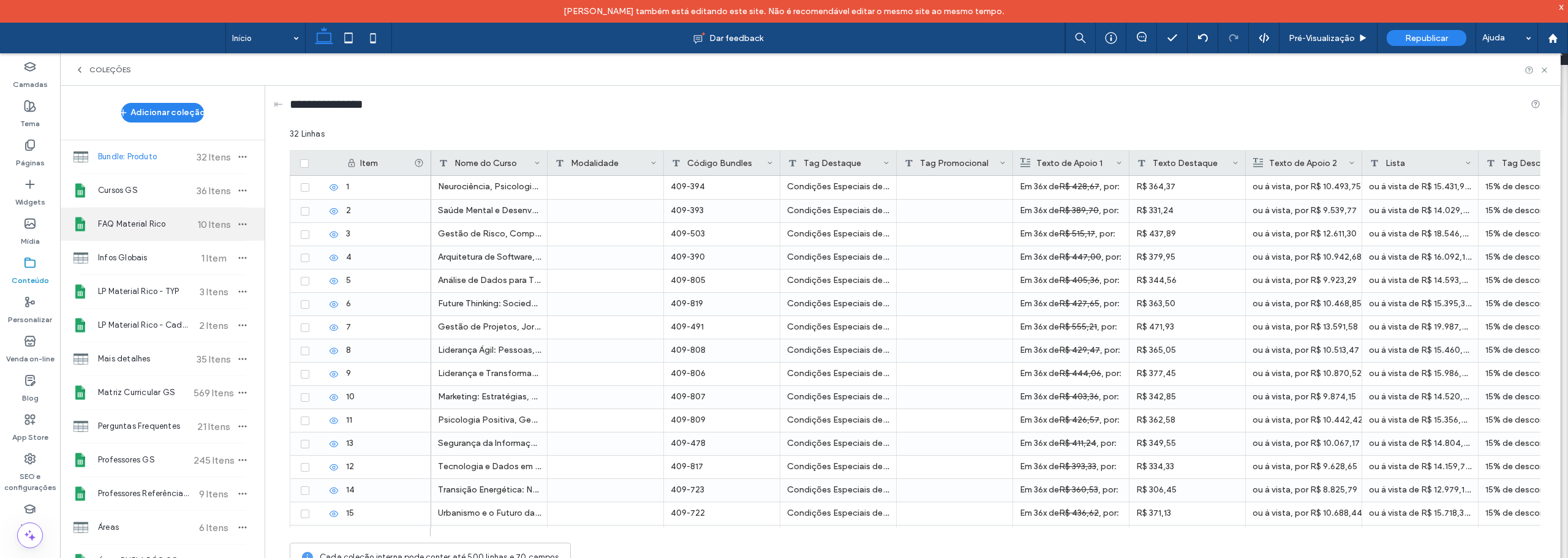
click at [139, 229] on span "FAQ Material Rico" at bounding box center [143, 223] width 91 height 12
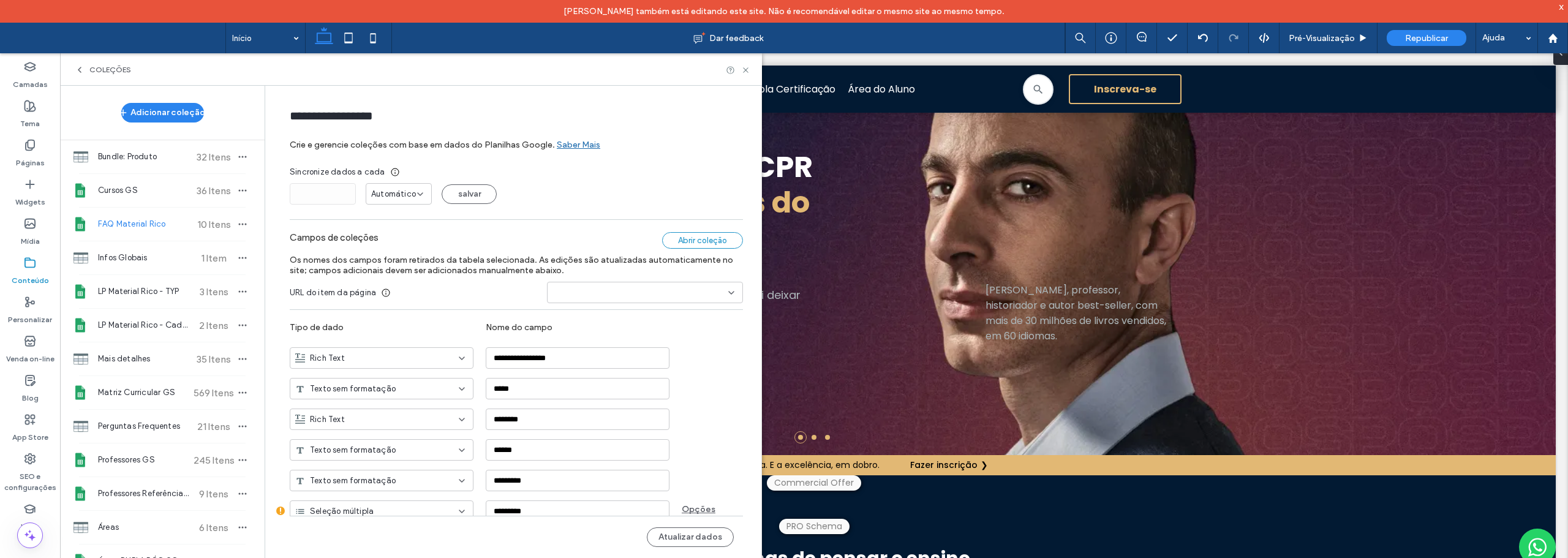
click at [698, 236] on div "Abrir coleção" at bounding box center [702, 241] width 81 height 17
